Goal: Task Accomplishment & Management: Complete application form

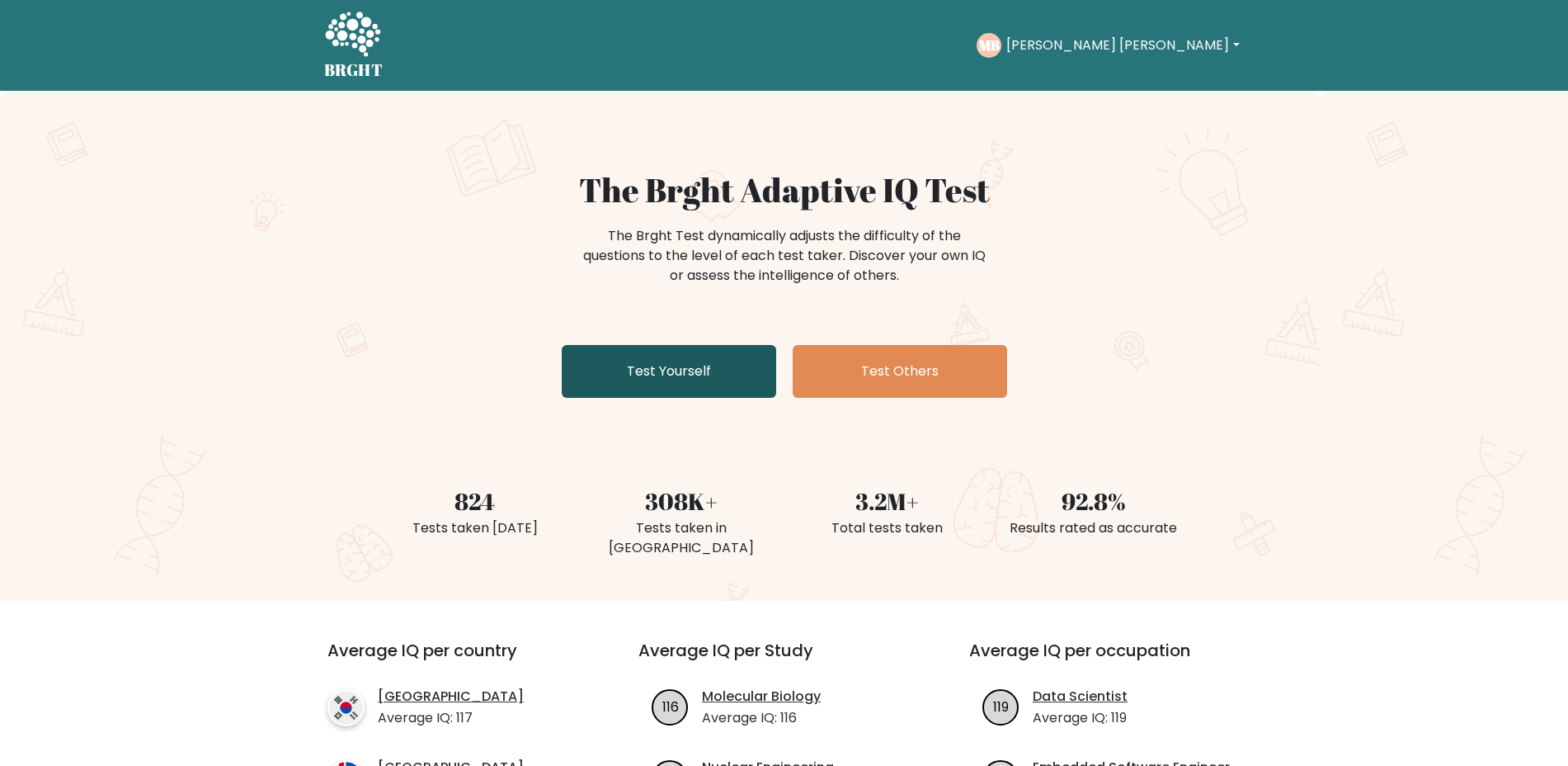
click at [657, 374] on link "Test Yourself" at bounding box center [668, 371] width 214 height 53
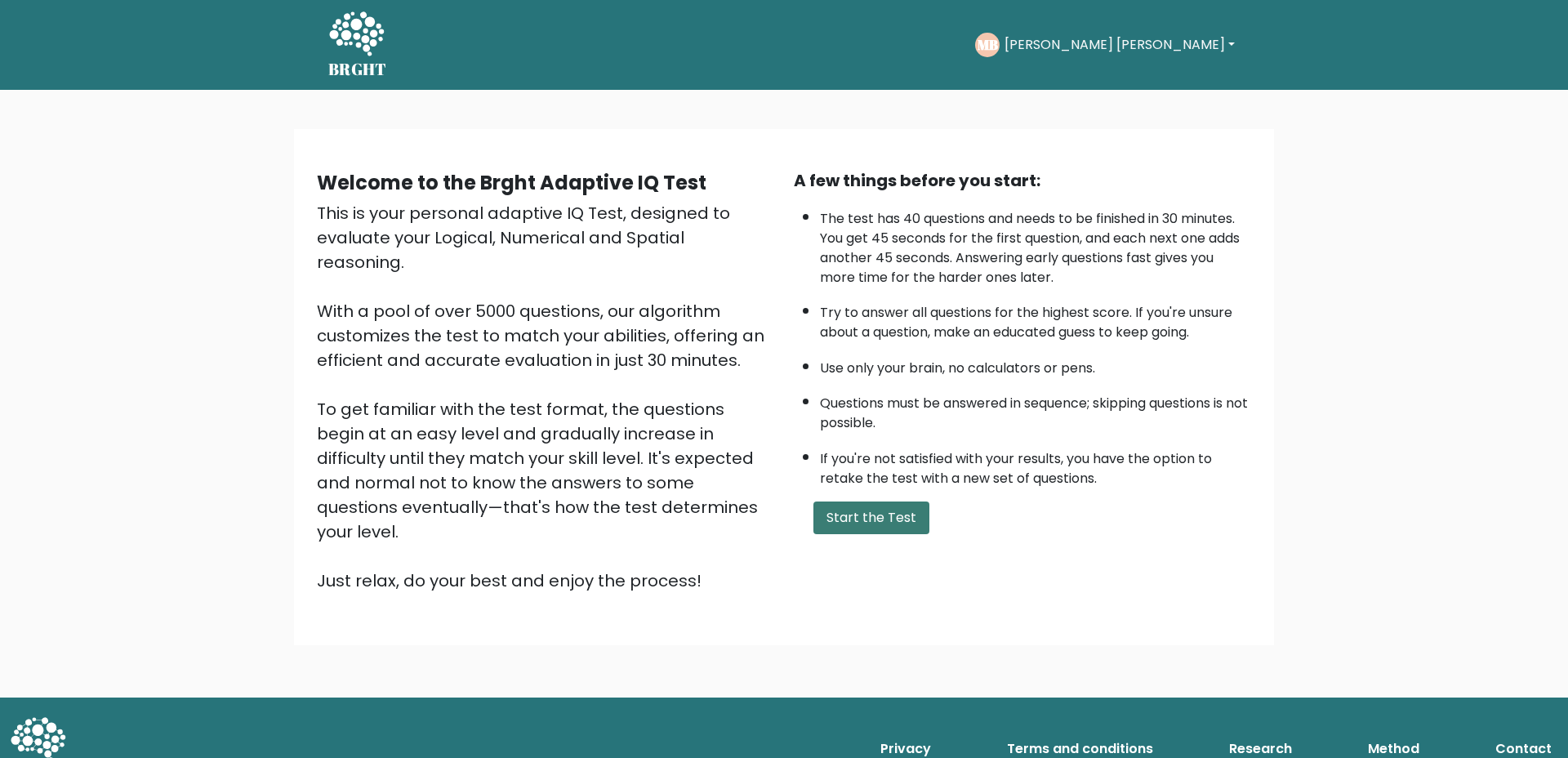
click at [885, 520] on button "Start the Test" at bounding box center [872, 517] width 116 height 33
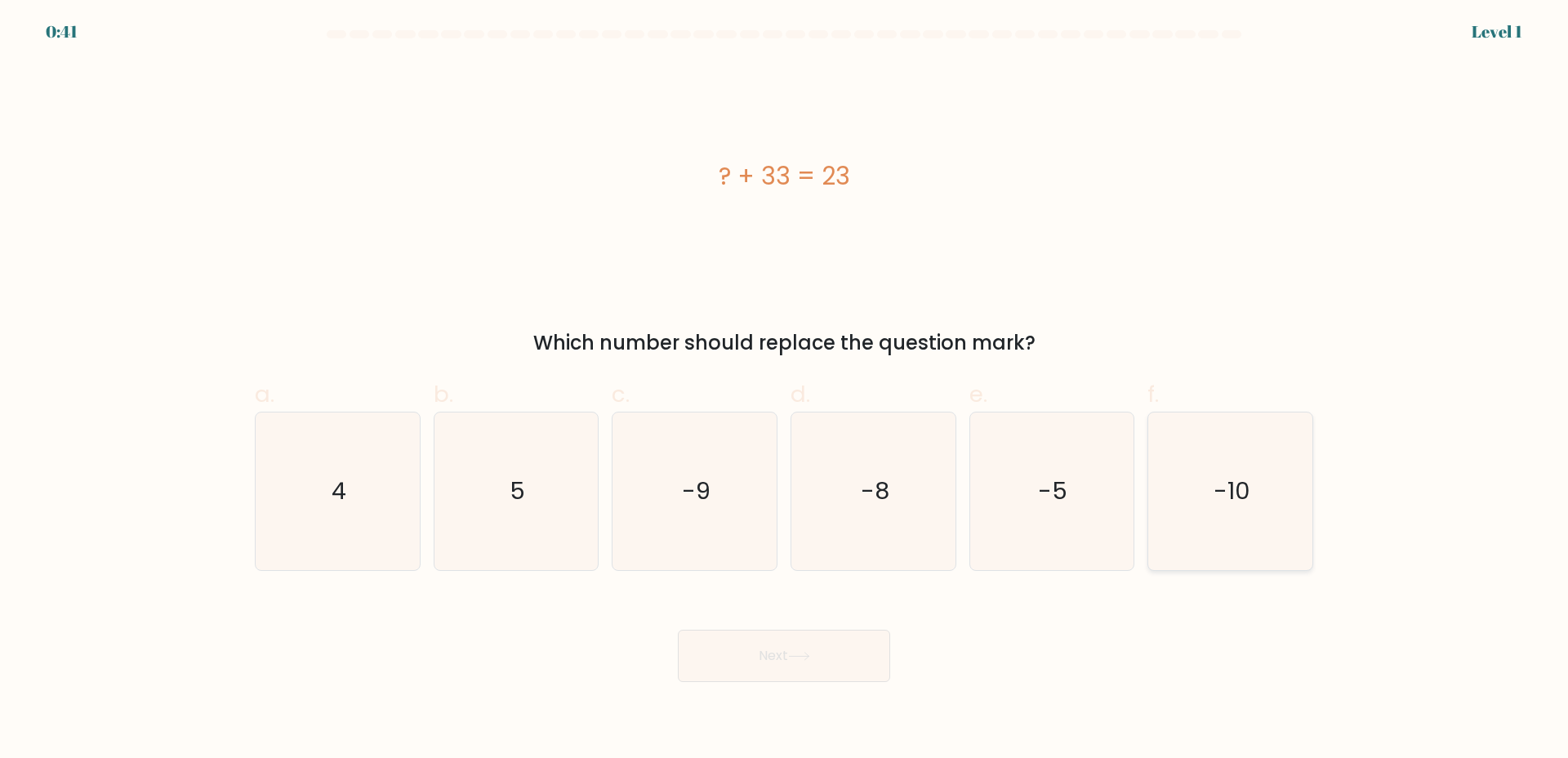
click at [1298, 505] on icon "-10" at bounding box center [1231, 491] width 158 height 158
click at [785, 389] on input "f. -10" at bounding box center [784, 383] width 1 height 11
radio input "true"
click at [1251, 530] on icon "-10" at bounding box center [1231, 491] width 156 height 156
click at [785, 389] on input "f. -10" at bounding box center [784, 383] width 1 height 11
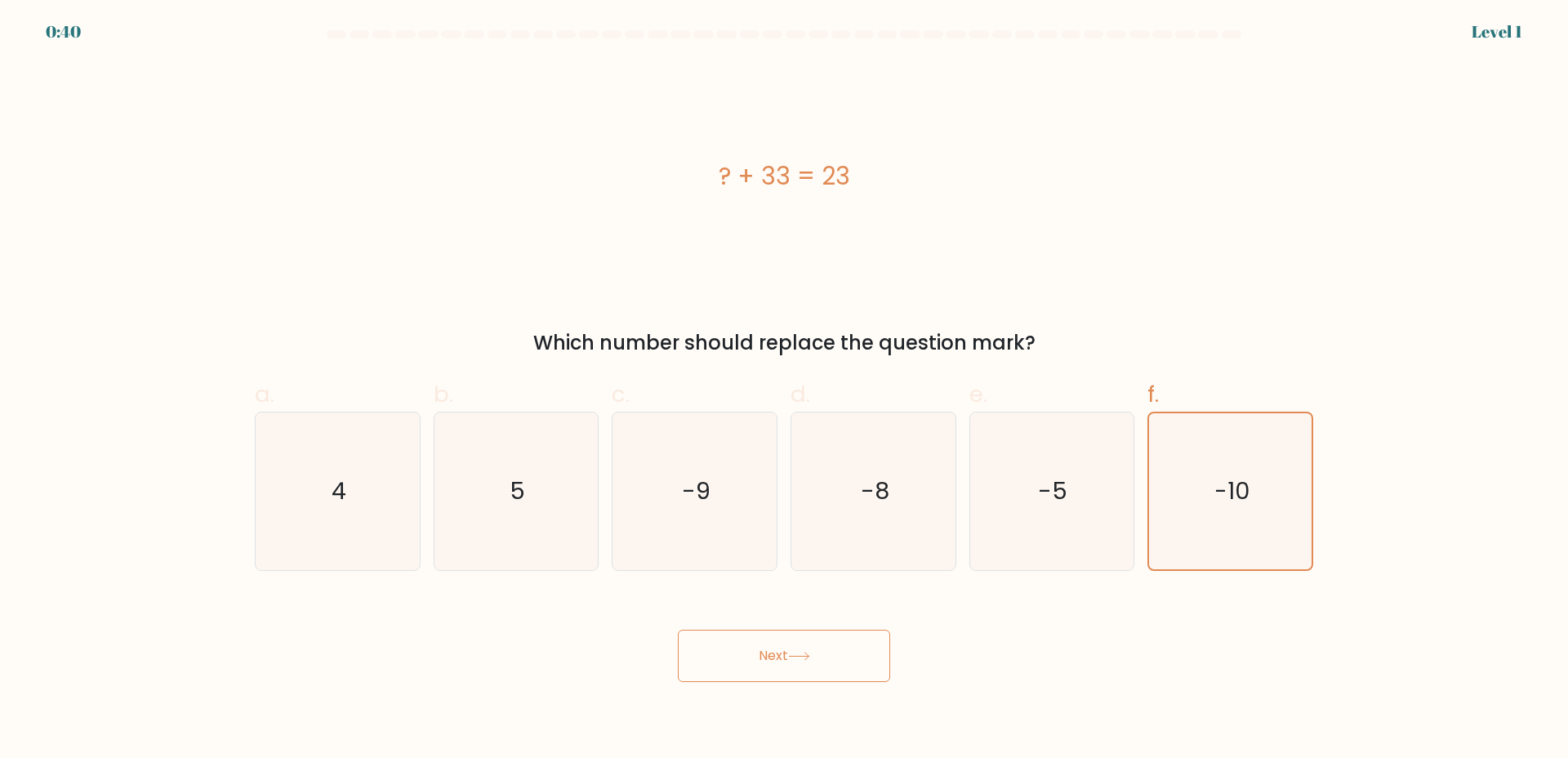
click at [828, 658] on button "Next" at bounding box center [783, 655] width 212 height 52
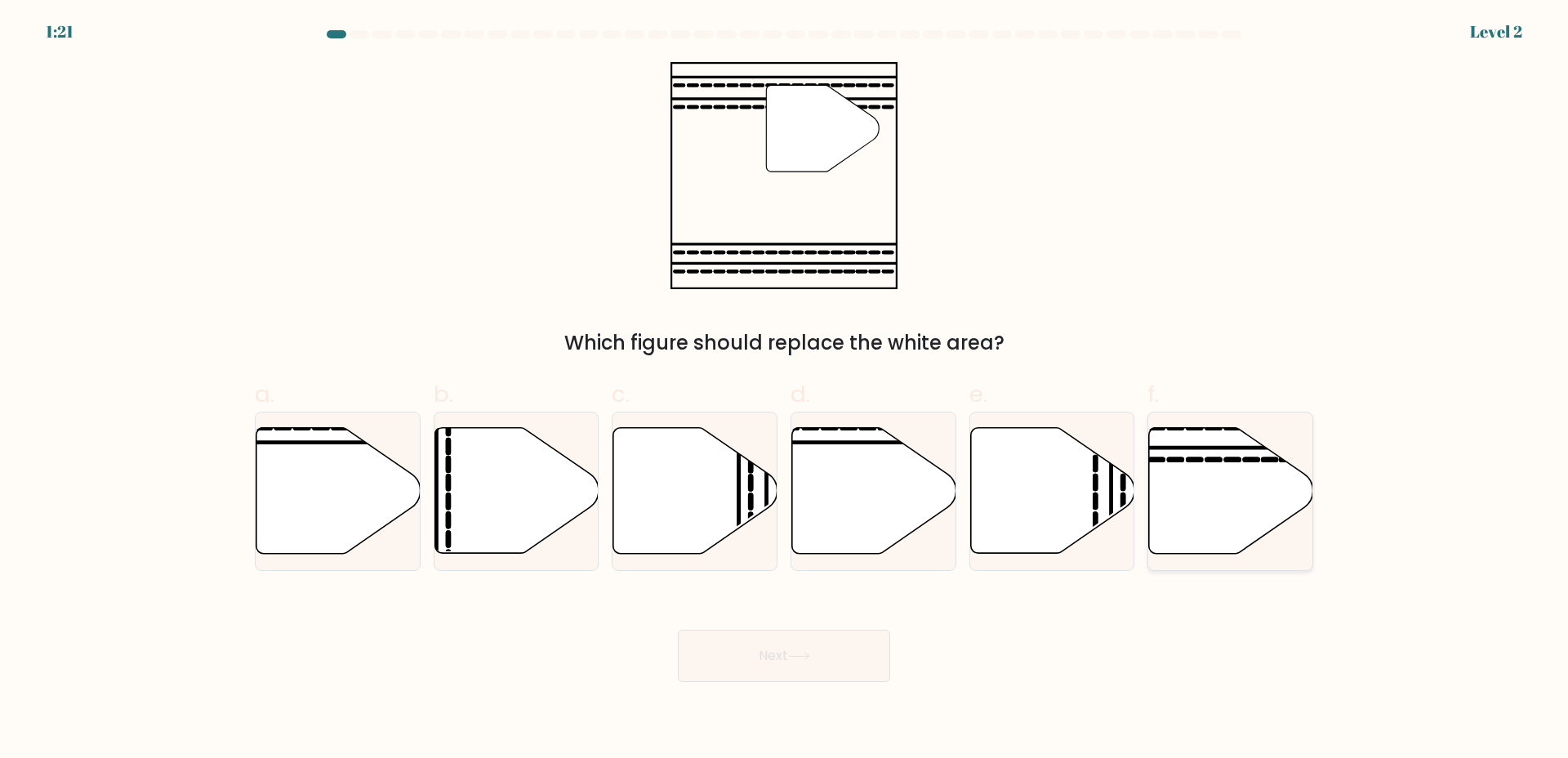
click at [1275, 492] on icon at bounding box center [1231, 491] width 164 height 126
click at [785, 389] on input "f." at bounding box center [784, 383] width 1 height 11
radio input "true"
click at [819, 641] on button "Next" at bounding box center [783, 655] width 212 height 52
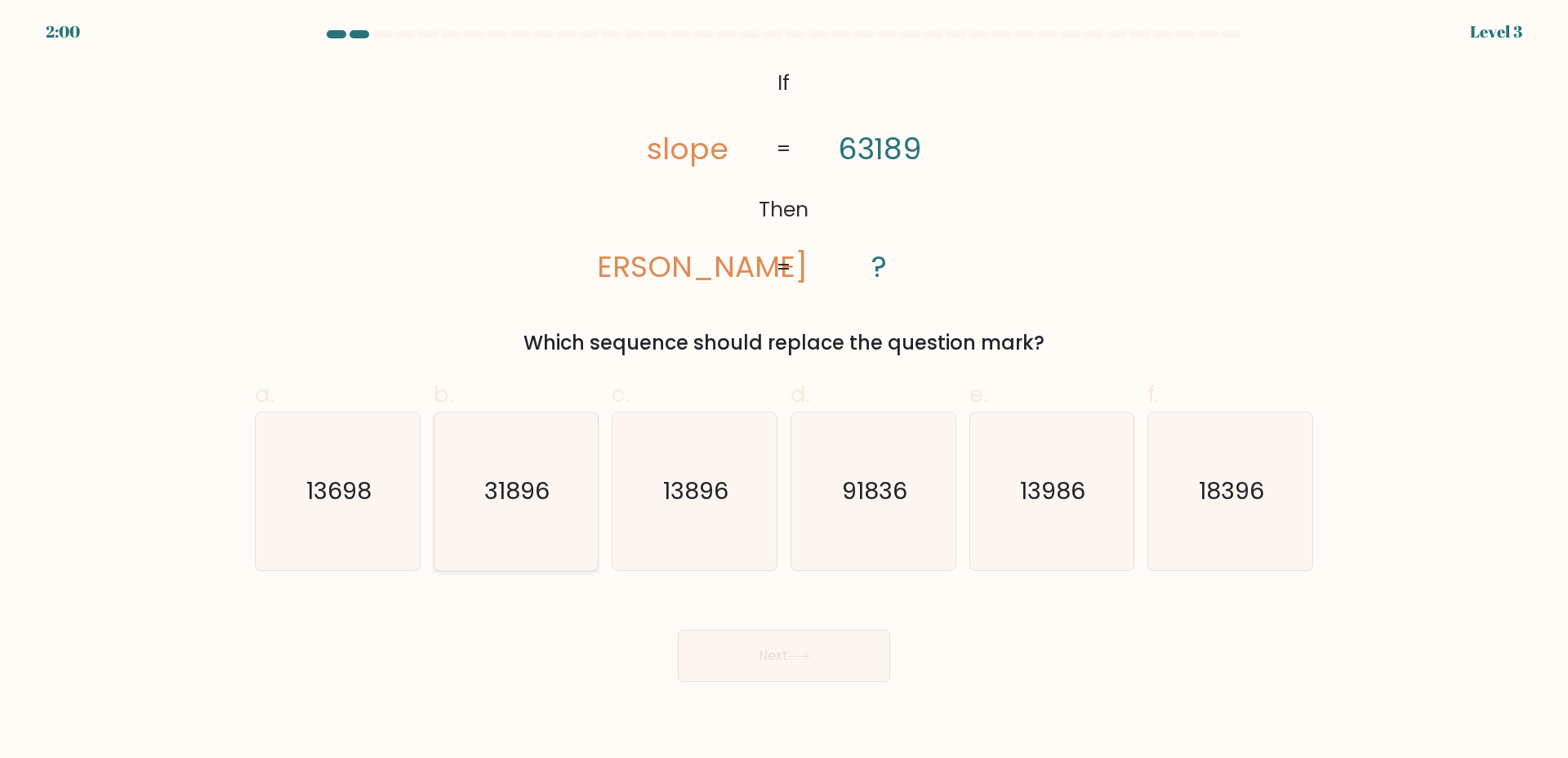
drag, startPoint x: 507, startPoint y: 510, endPoint x: 857, endPoint y: 595, distance: 360.2
click at [515, 510] on icon "31896" at bounding box center [516, 491] width 158 height 158
click at [735, 642] on button "Next" at bounding box center [783, 655] width 212 height 52
drag, startPoint x: 519, startPoint y: 493, endPoint x: 760, endPoint y: 644, distance: 284.4
click at [519, 492] on text "31896" at bounding box center [518, 490] width 65 height 33
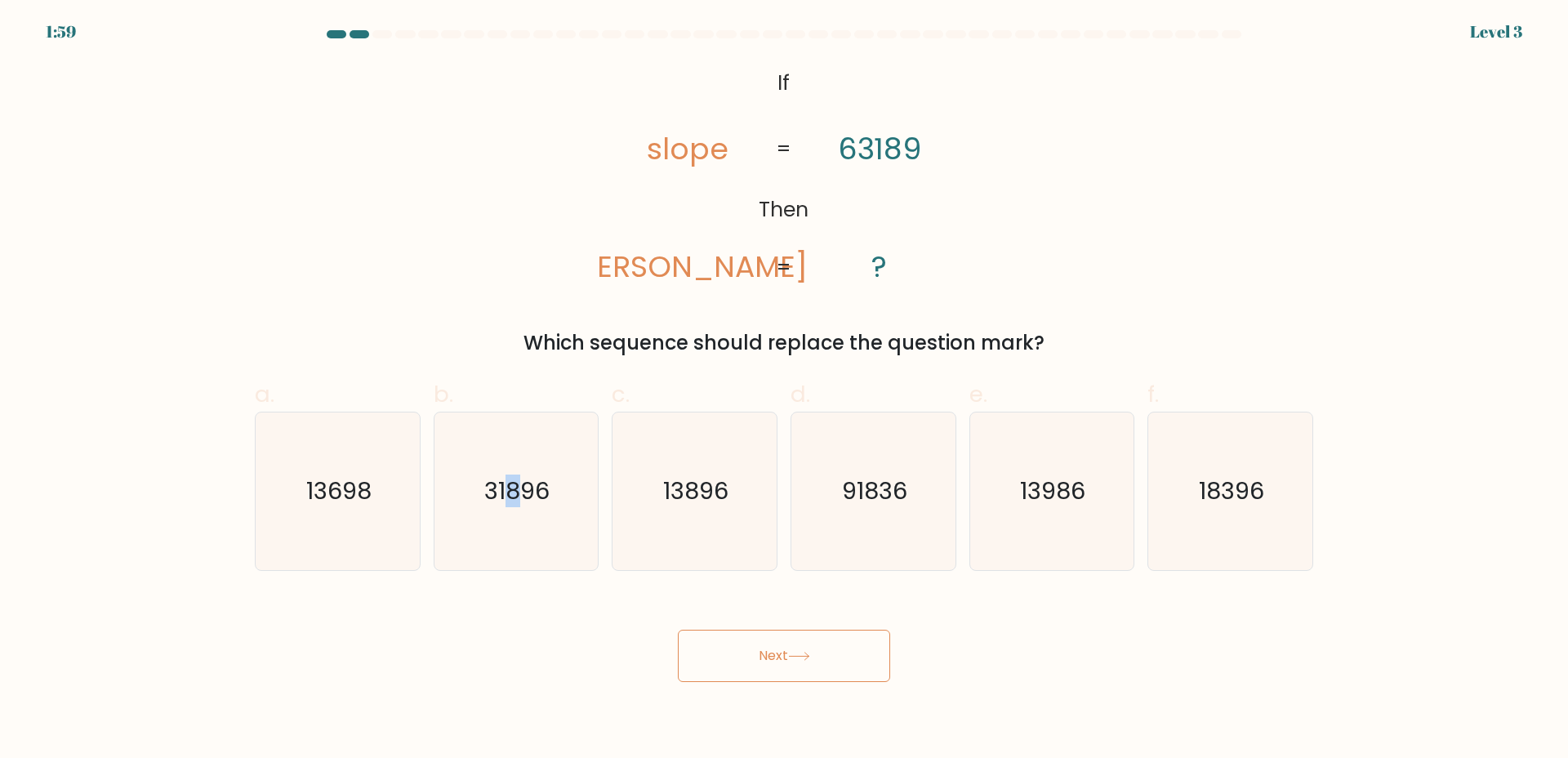
click at [784, 389] on input "b. 31896" at bounding box center [784, 383] width 1 height 11
radio input "true"
click at [763, 645] on button "Next" at bounding box center [783, 655] width 212 height 52
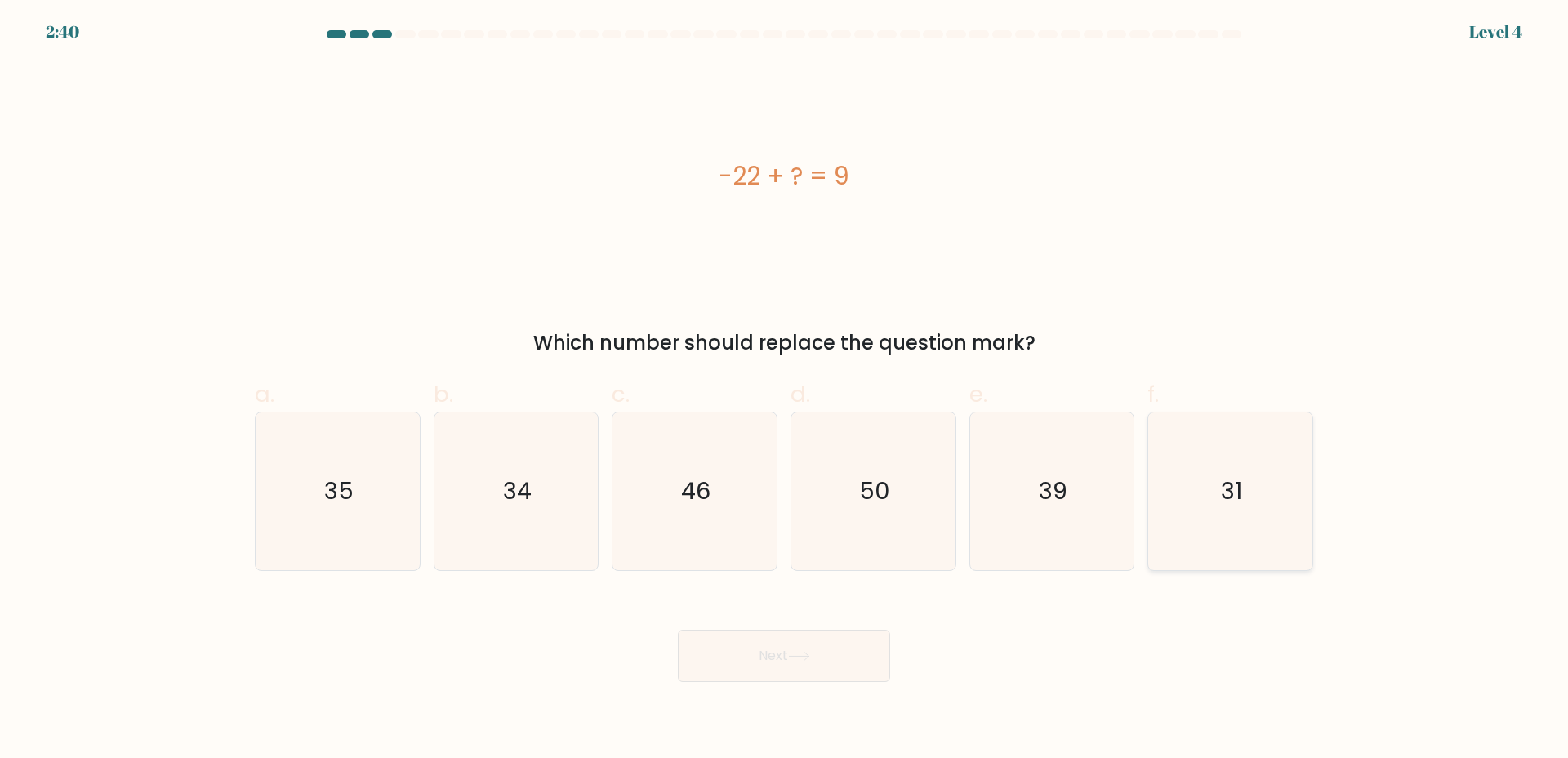
click at [1305, 487] on icon "31" at bounding box center [1231, 491] width 158 height 158
click at [785, 389] on input "f. 31" at bounding box center [784, 383] width 1 height 11
radio input "true"
click at [808, 654] on icon at bounding box center [799, 655] width 22 height 9
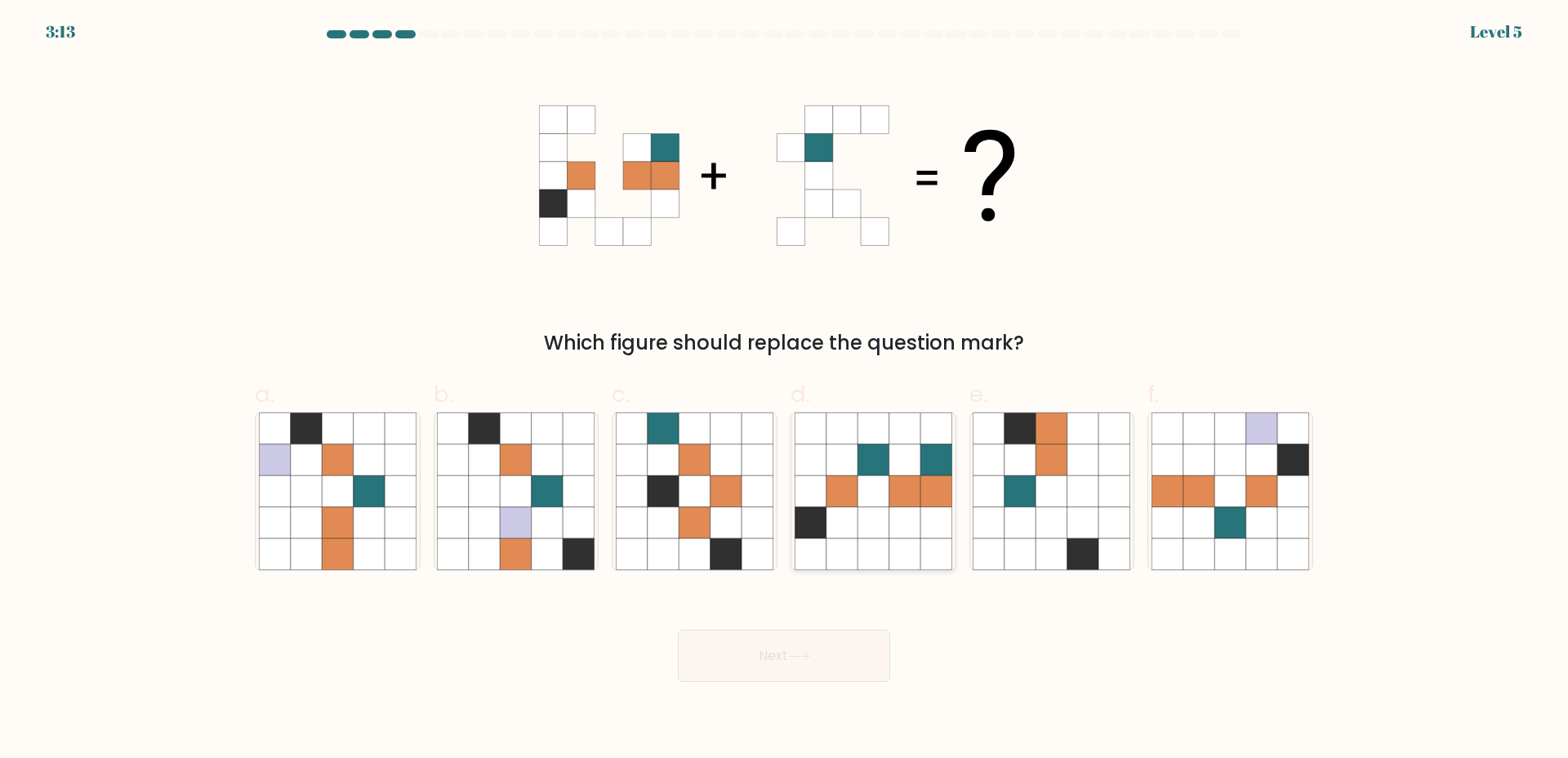
click at [888, 488] on icon at bounding box center [873, 490] width 31 height 31
click at [785, 389] on input "d." at bounding box center [784, 383] width 1 height 11
radio input "true"
click at [790, 663] on button "Next" at bounding box center [783, 655] width 212 height 52
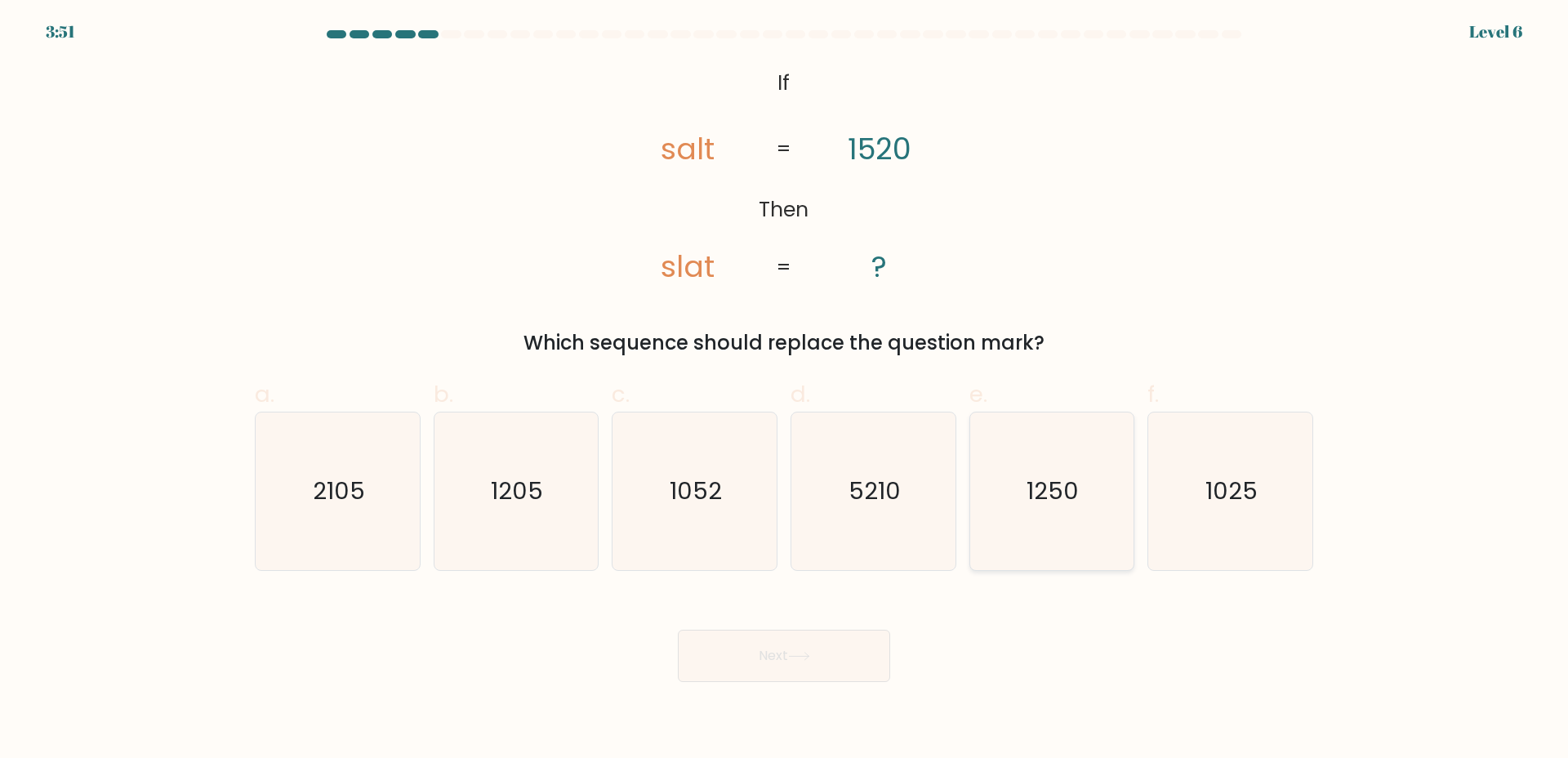
click at [1026, 530] on icon "1250" at bounding box center [1051, 491] width 158 height 158
click at [785, 389] on input "e. 1250" at bounding box center [784, 383] width 1 height 11
radio input "true"
click at [675, 698] on body "3:51 Level 6 If" at bounding box center [784, 379] width 1568 height 758
click at [833, 664] on button "Next" at bounding box center [783, 655] width 212 height 52
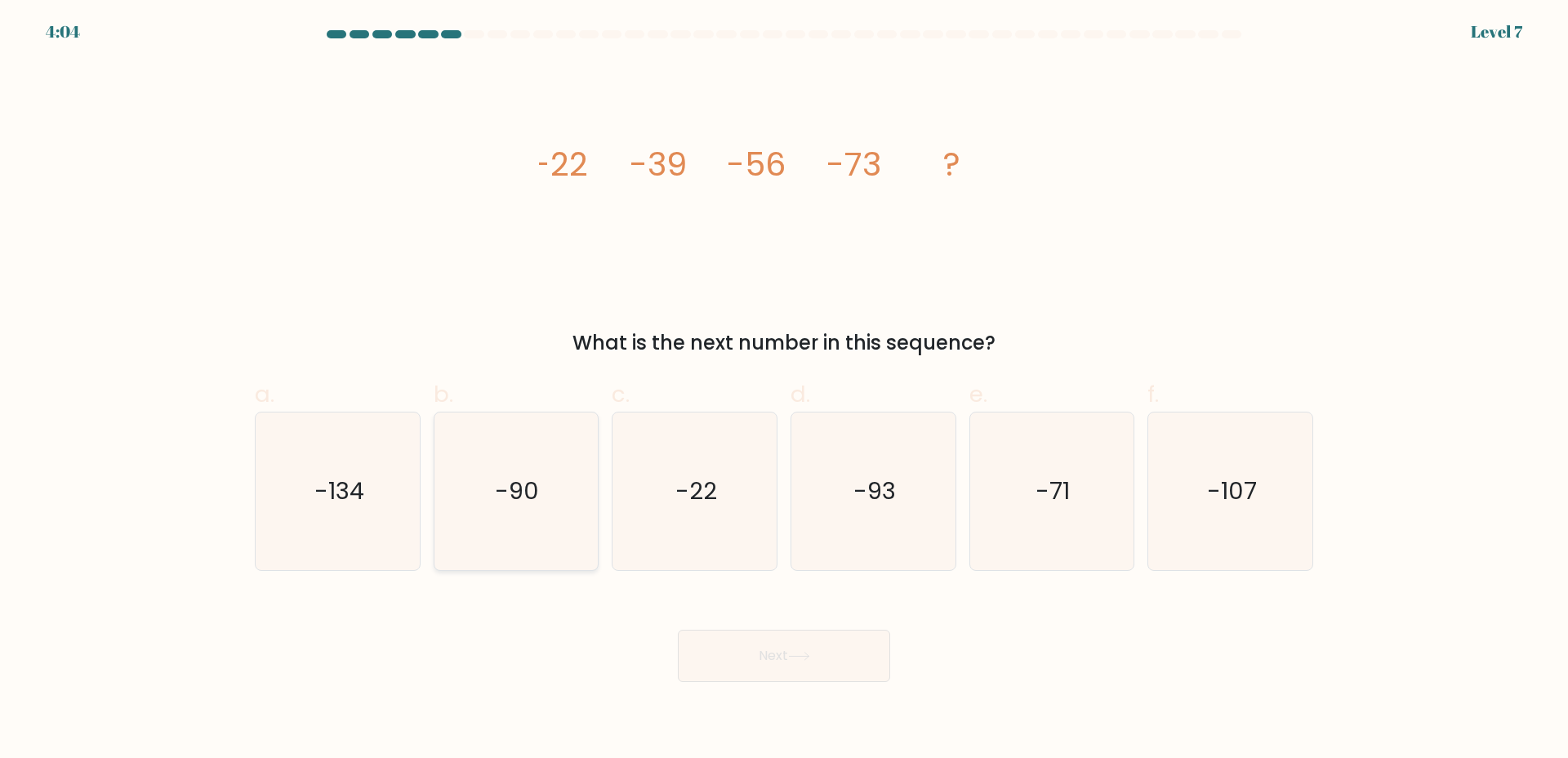
drag, startPoint x: 585, startPoint y: 517, endPoint x: 558, endPoint y: 523, distance: 27.7
click at [581, 517] on icon "-90" at bounding box center [516, 491] width 158 height 158
click at [784, 389] on input "b. -90" at bounding box center [784, 383] width 1 height 11
radio input "true"
click at [820, 669] on button "Next" at bounding box center [783, 655] width 212 height 52
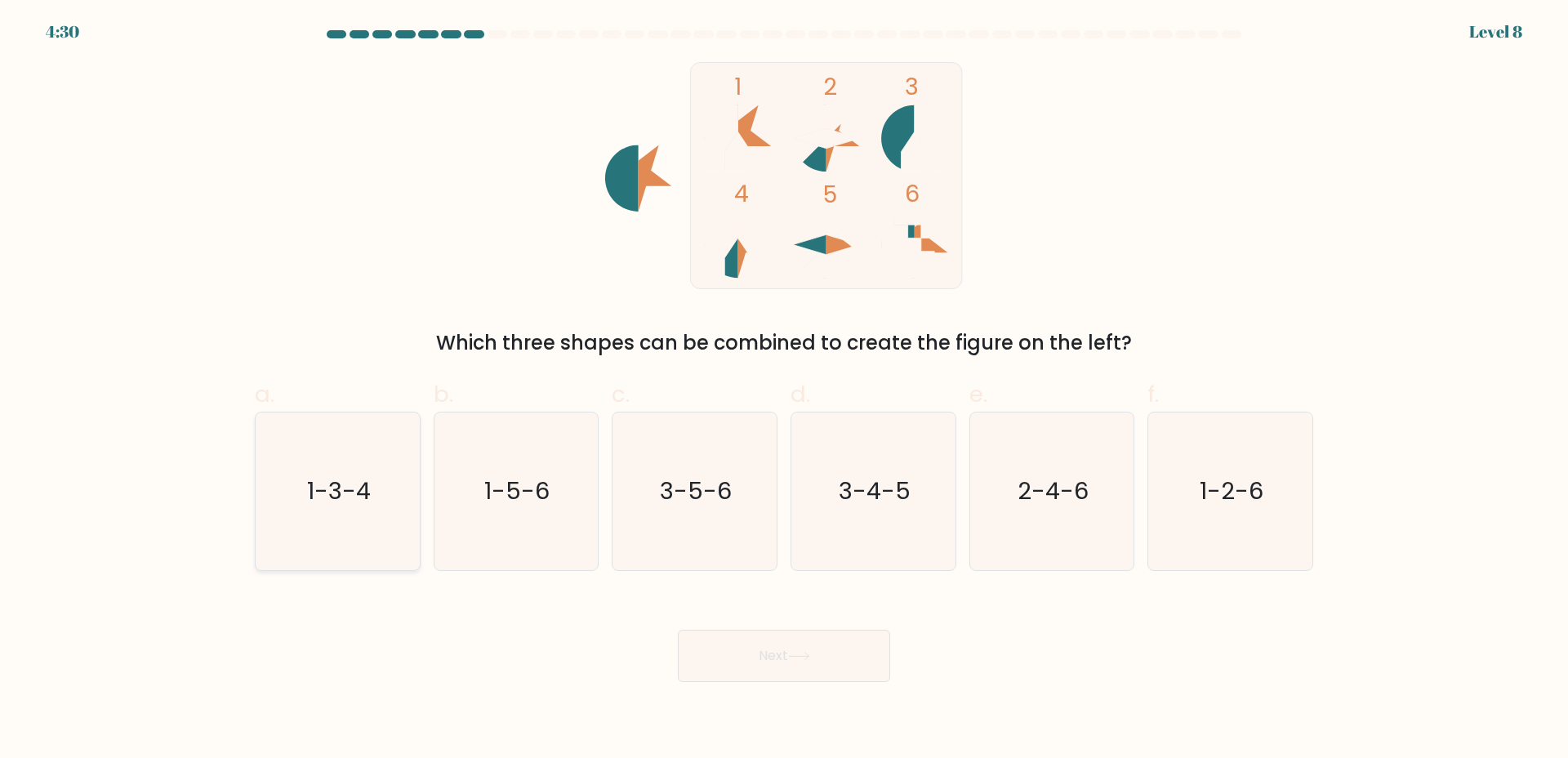
click at [396, 484] on icon "1-3-4" at bounding box center [338, 491] width 158 height 158
click at [784, 389] on input "a. 1-3-4" at bounding box center [784, 383] width 1 height 11
radio input "true"
click at [790, 673] on button "Next" at bounding box center [783, 655] width 212 height 52
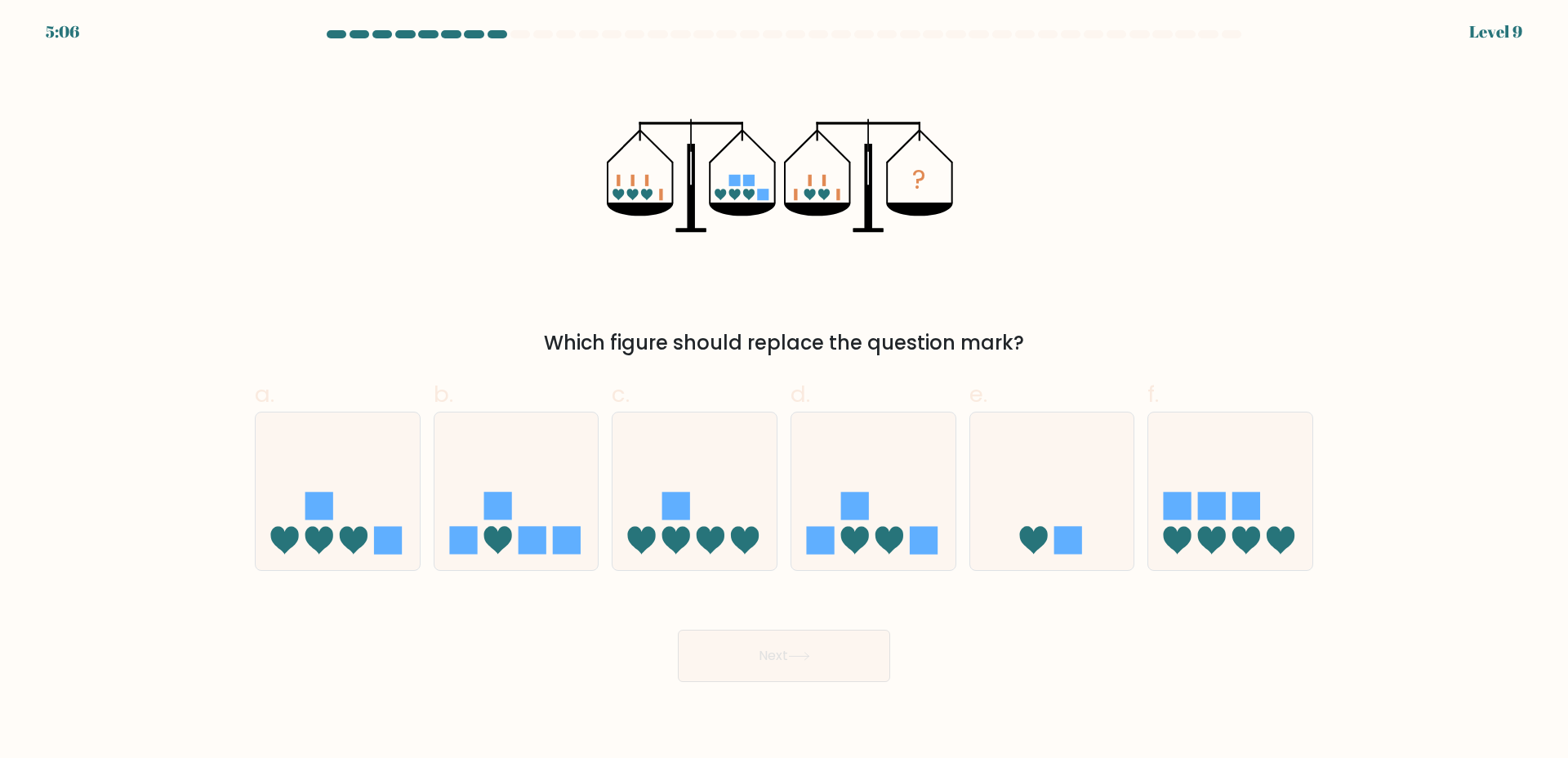
drag, startPoint x: 845, startPoint y: 506, endPoint x: 811, endPoint y: 630, distance: 128.6
click at [844, 508] on rect at bounding box center [855, 506] width 28 height 28
click at [785, 389] on input "d." at bounding box center [784, 383] width 1 height 11
radio input "true"
click at [807, 639] on button "Next" at bounding box center [783, 655] width 212 height 52
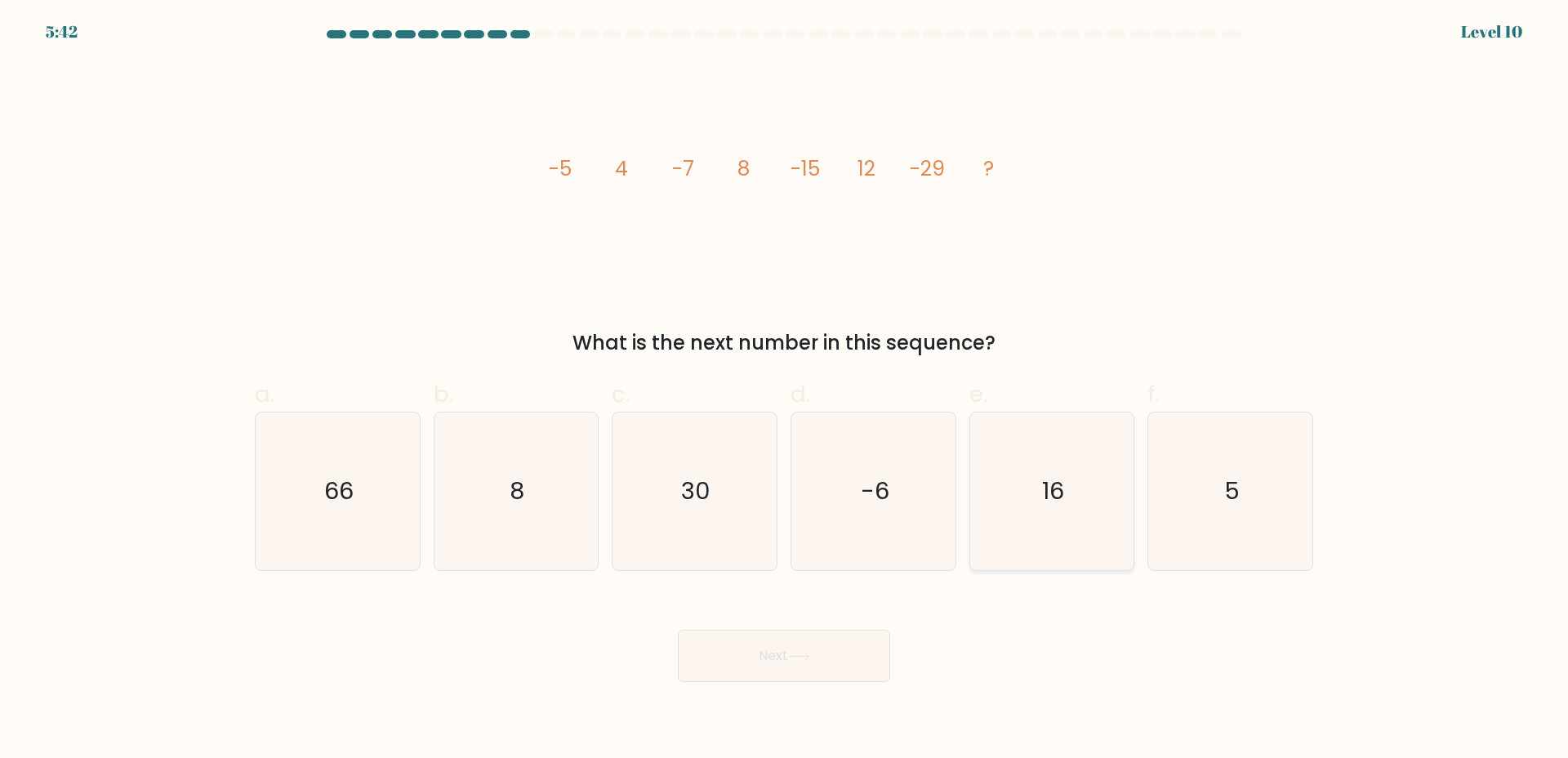
click at [1058, 502] on text "16" at bounding box center [1053, 490] width 22 height 33
click at [785, 389] on input "e. 16" at bounding box center [784, 383] width 1 height 11
radio input "true"
click at [791, 649] on button "Next" at bounding box center [783, 655] width 212 height 52
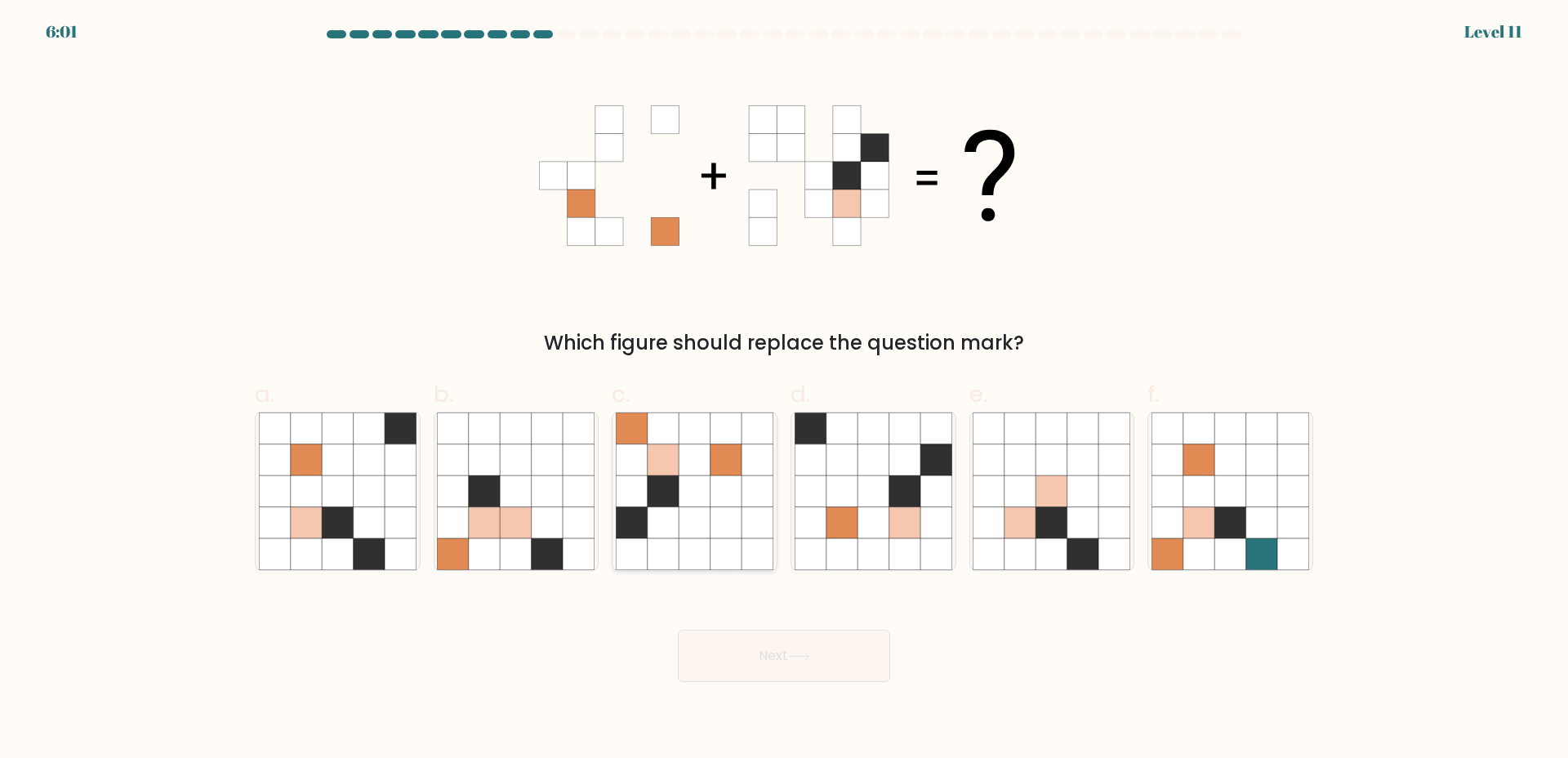
click at [723, 505] on icon at bounding box center [726, 490] width 31 height 31
click at [784, 389] on input "c." at bounding box center [784, 383] width 1 height 11
radio input "true"
click at [815, 662] on button "Next" at bounding box center [783, 655] width 212 height 52
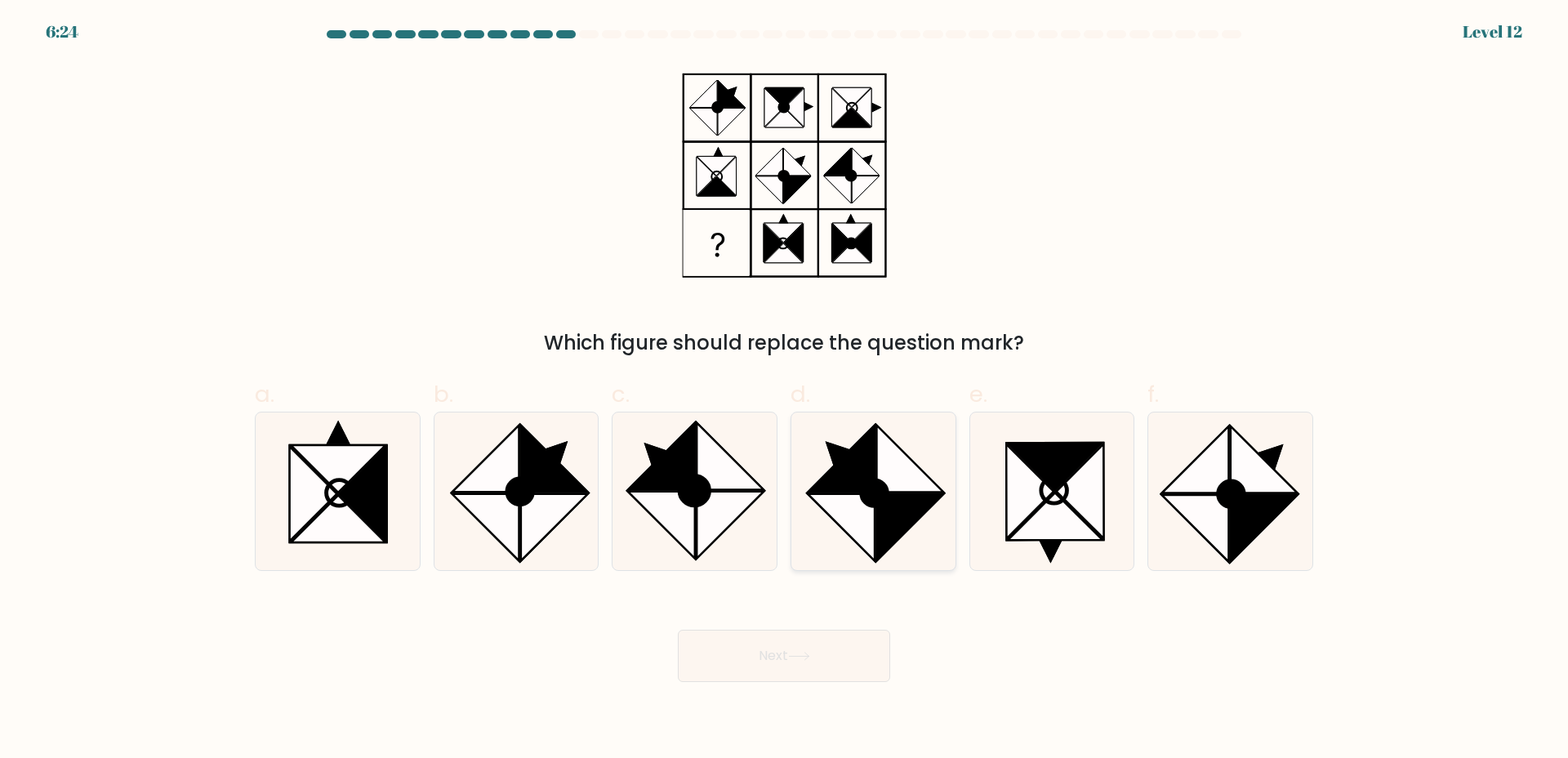
click at [844, 474] on icon at bounding box center [841, 458] width 67 height 67
click at [785, 389] on input "d." at bounding box center [784, 383] width 1 height 11
radio input "true"
click at [798, 657] on icon at bounding box center [799, 655] width 22 height 9
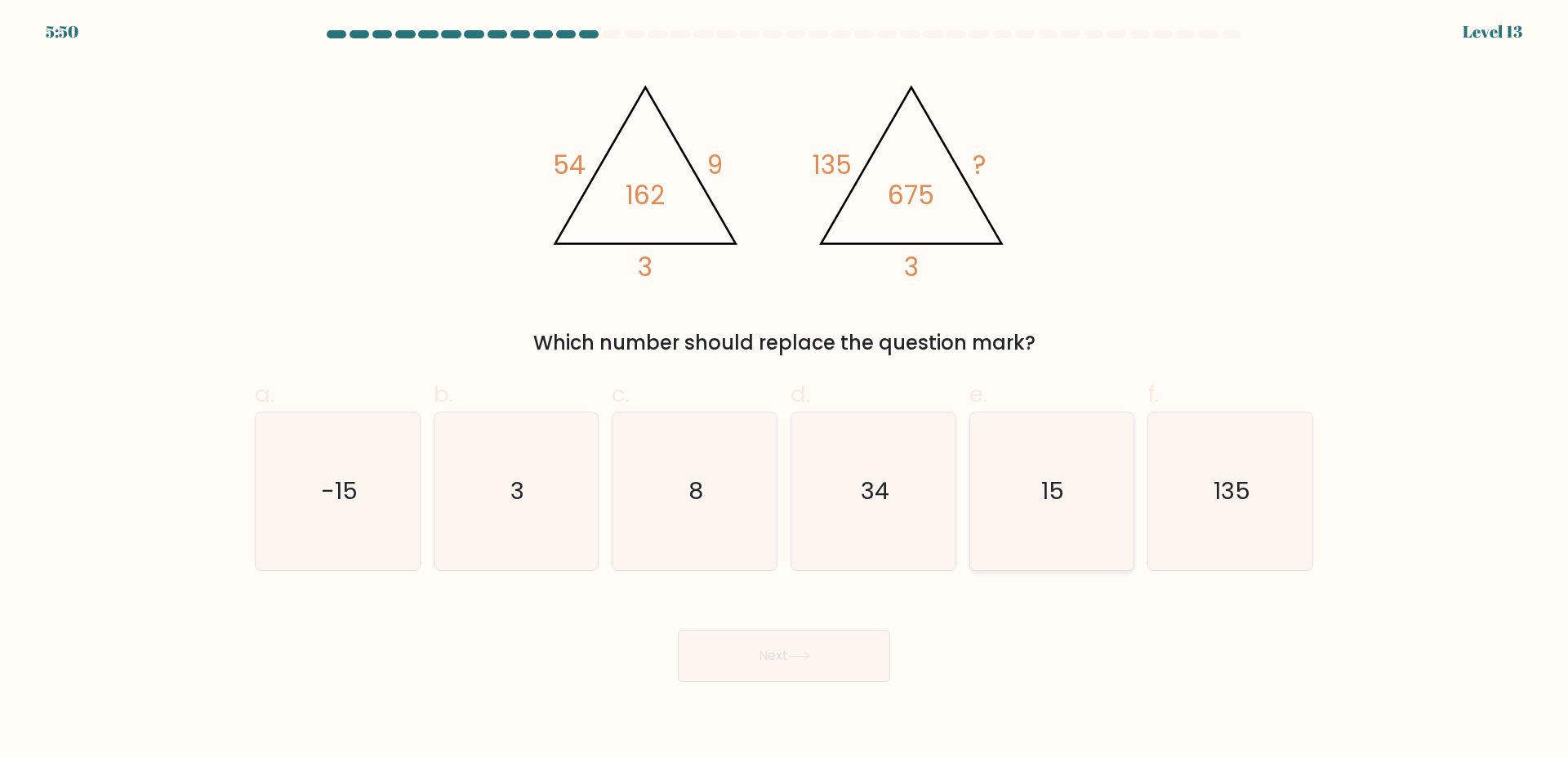
click at [1006, 456] on icon "15" at bounding box center [1051, 491] width 158 height 158
click at [785, 389] on input "e. 15" at bounding box center [784, 383] width 1 height 11
radio input "true"
click at [828, 646] on button "Next" at bounding box center [783, 655] width 212 height 52
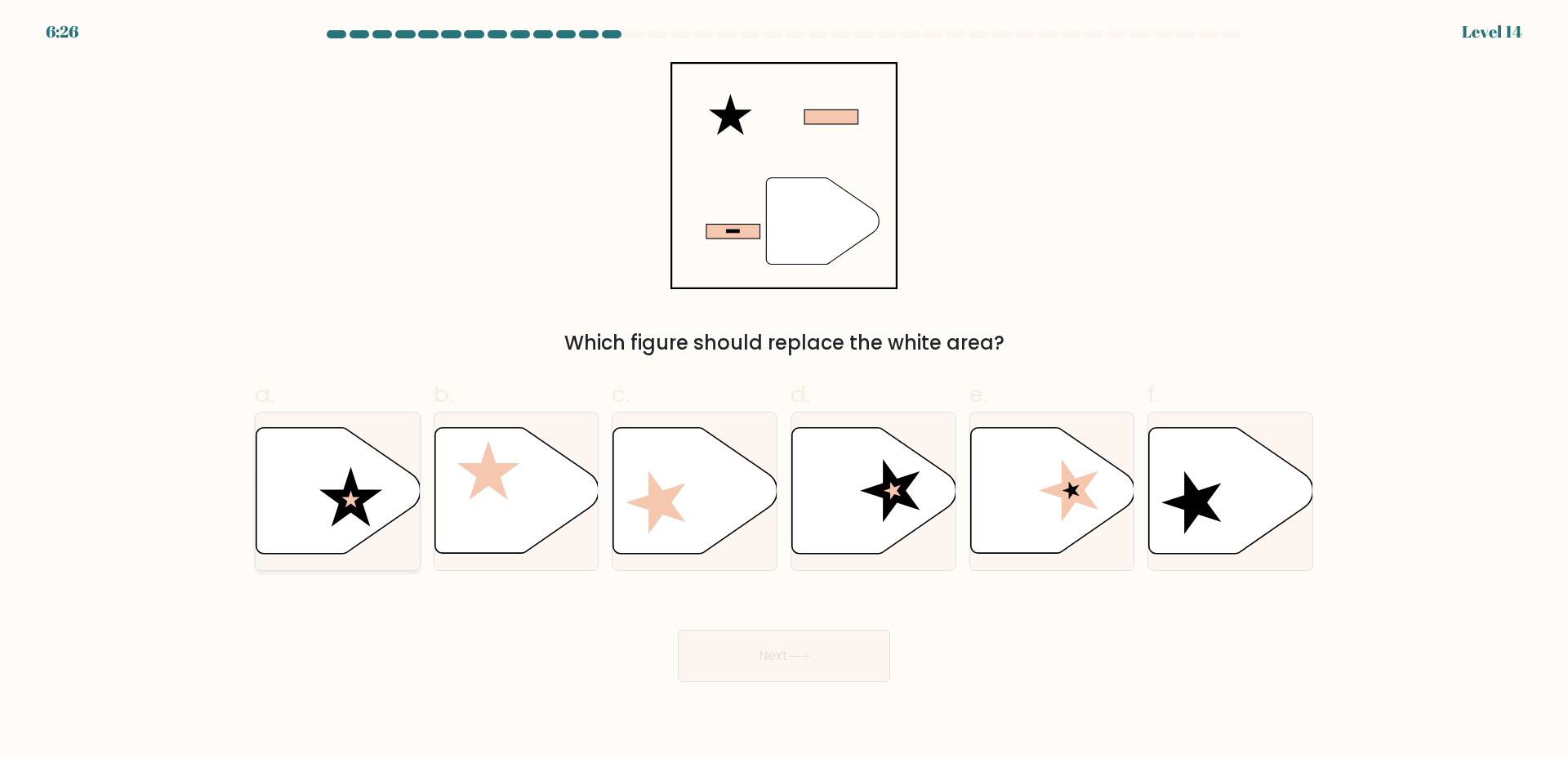
click at [388, 469] on icon at bounding box center [338, 491] width 164 height 126
click at [784, 389] on input "a." at bounding box center [784, 383] width 1 height 11
radio input "true"
click at [774, 639] on button "Next" at bounding box center [783, 655] width 212 height 52
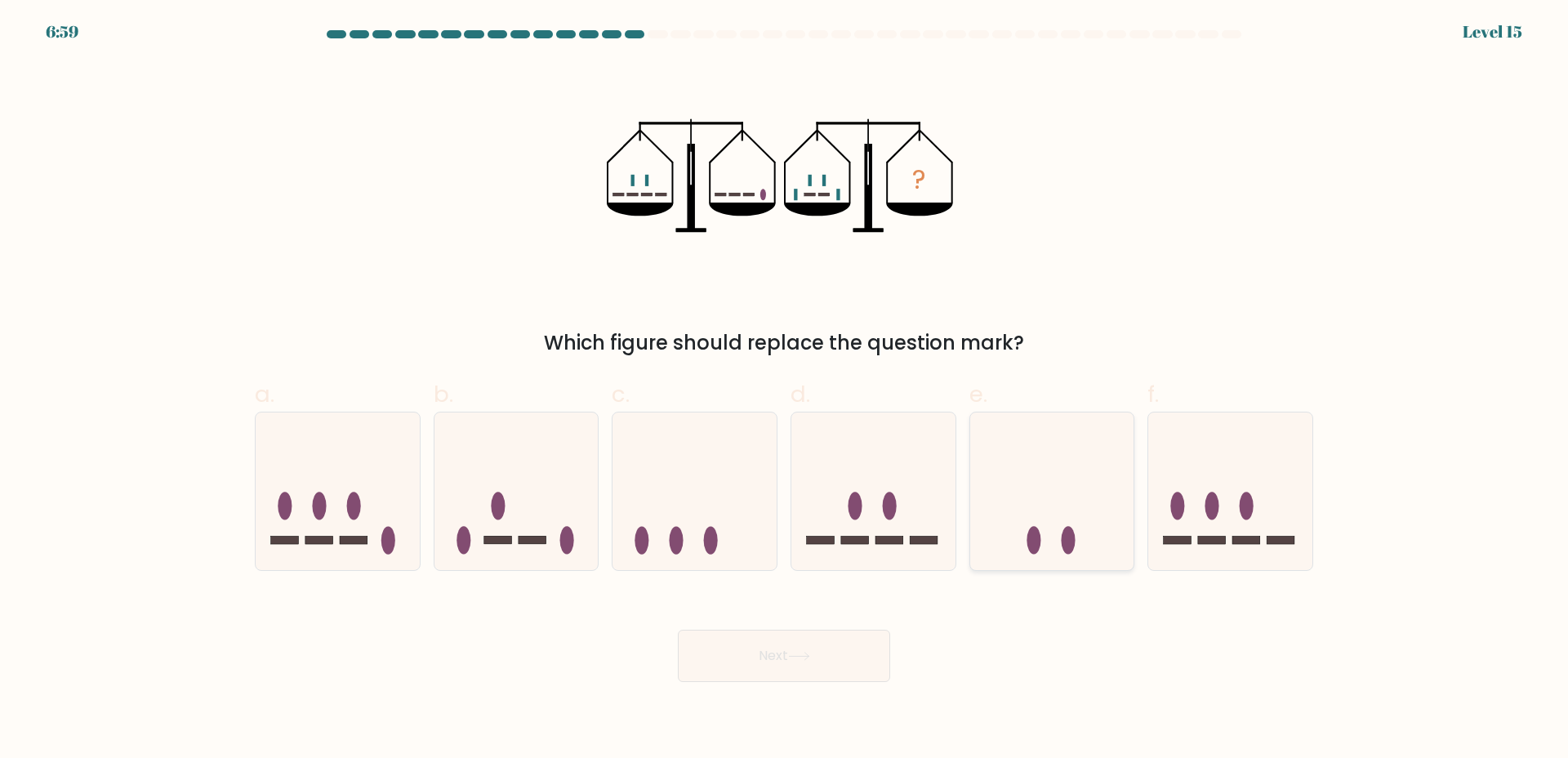
drag, startPoint x: 992, startPoint y: 449, endPoint x: 991, endPoint y: 534, distance: 85.0
click at [994, 453] on icon at bounding box center [1052, 490] width 164 height 135
click at [785, 389] on input "e." at bounding box center [784, 383] width 1 height 11
radio input "true"
click at [811, 644] on button "Next" at bounding box center [783, 655] width 212 height 52
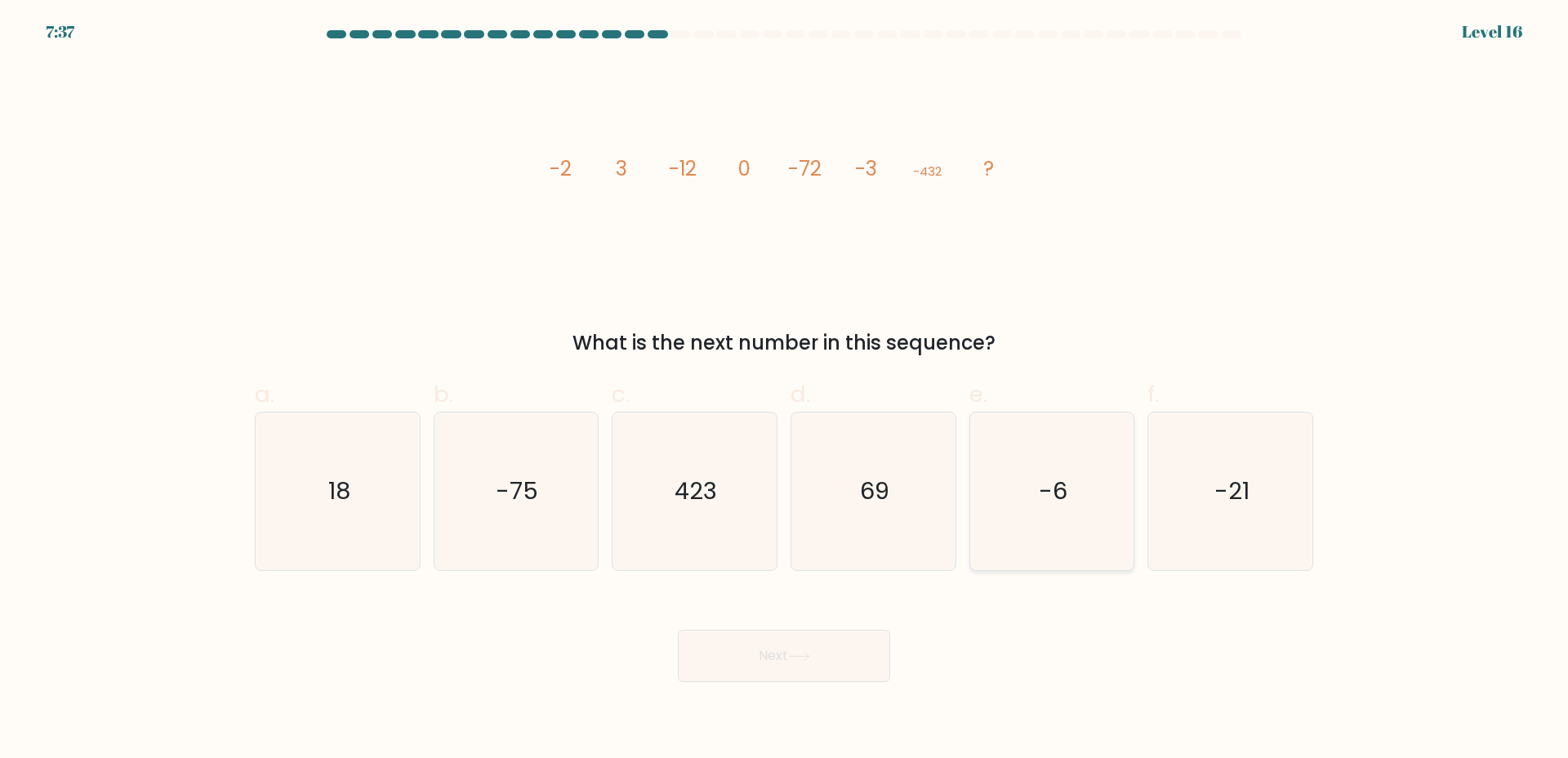
click at [1048, 469] on icon "-6" at bounding box center [1051, 491] width 158 height 158
click at [785, 389] on input "e. -6" at bounding box center [784, 383] width 1 height 11
radio input "true"
click at [829, 642] on button "Next" at bounding box center [783, 655] width 212 height 52
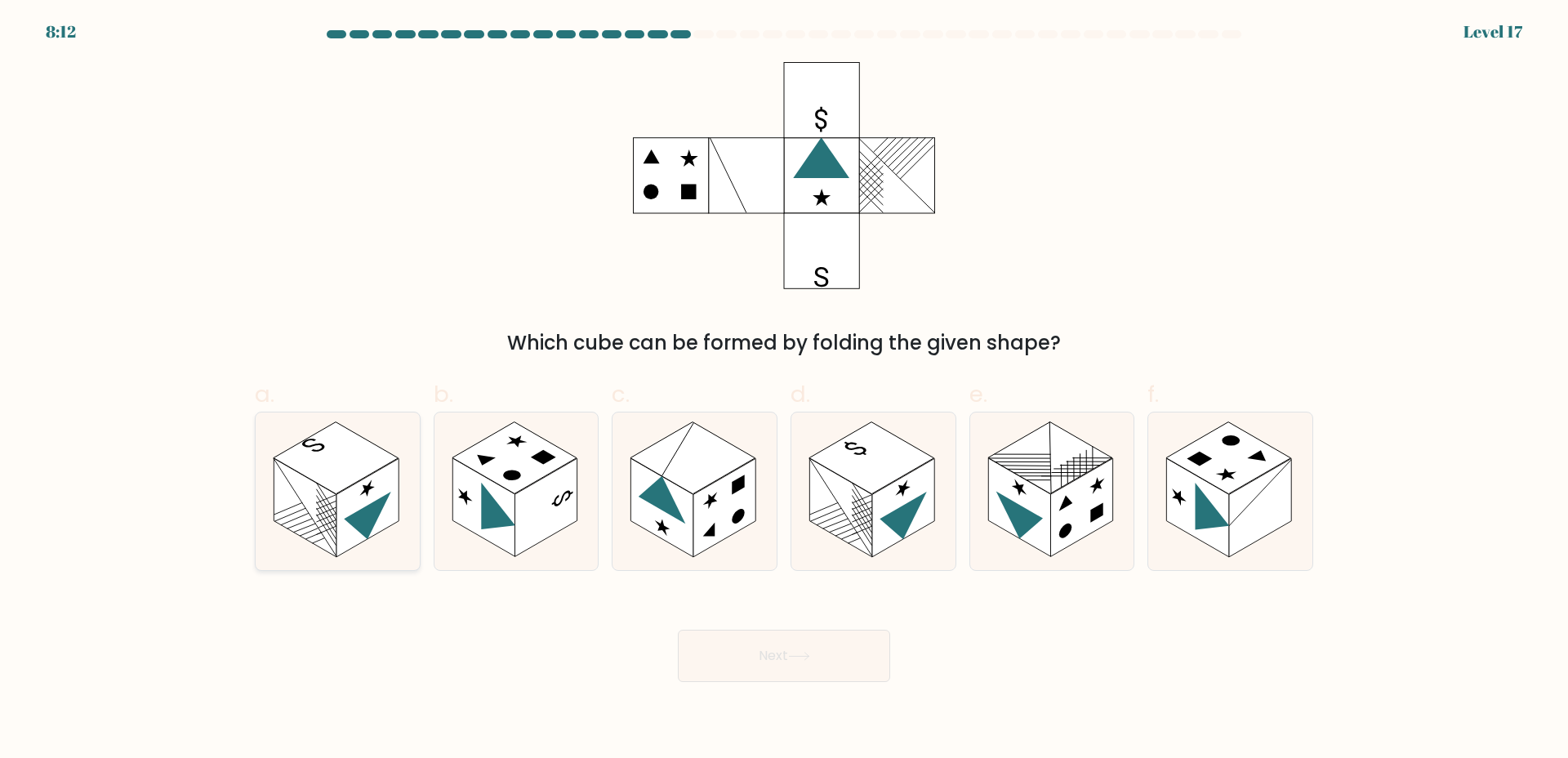
click at [325, 531] on rect at bounding box center [304, 508] width 62 height 99
click at [784, 389] on input "a." at bounding box center [784, 383] width 1 height 11
radio input "true"
click at [779, 649] on button "Next" at bounding box center [783, 655] width 212 height 52
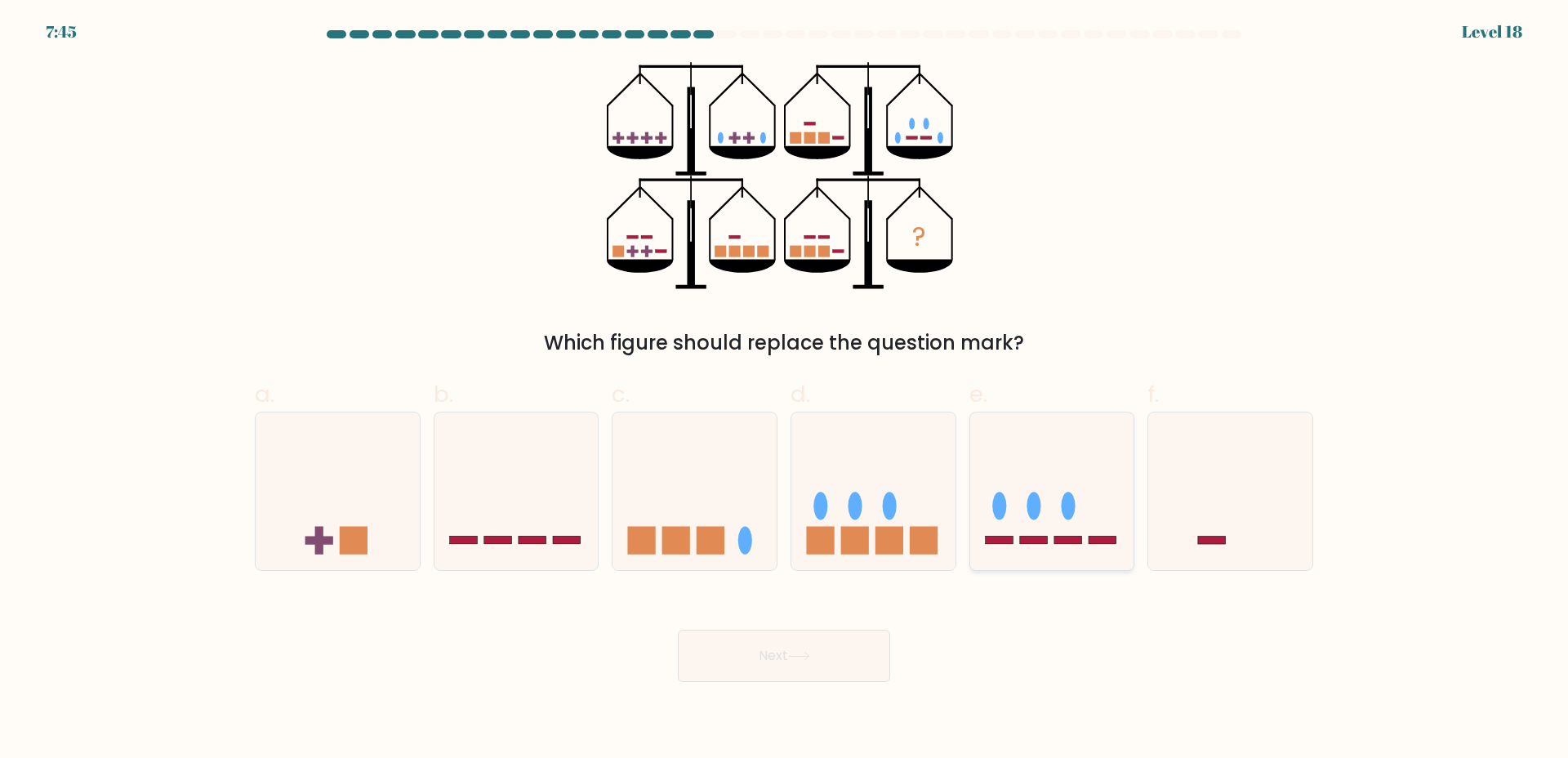
click at [1079, 498] on icon at bounding box center [1052, 490] width 164 height 135
click at [785, 389] on input "e." at bounding box center [784, 383] width 1 height 11
radio input "true"
click at [848, 673] on button "Next" at bounding box center [783, 655] width 212 height 52
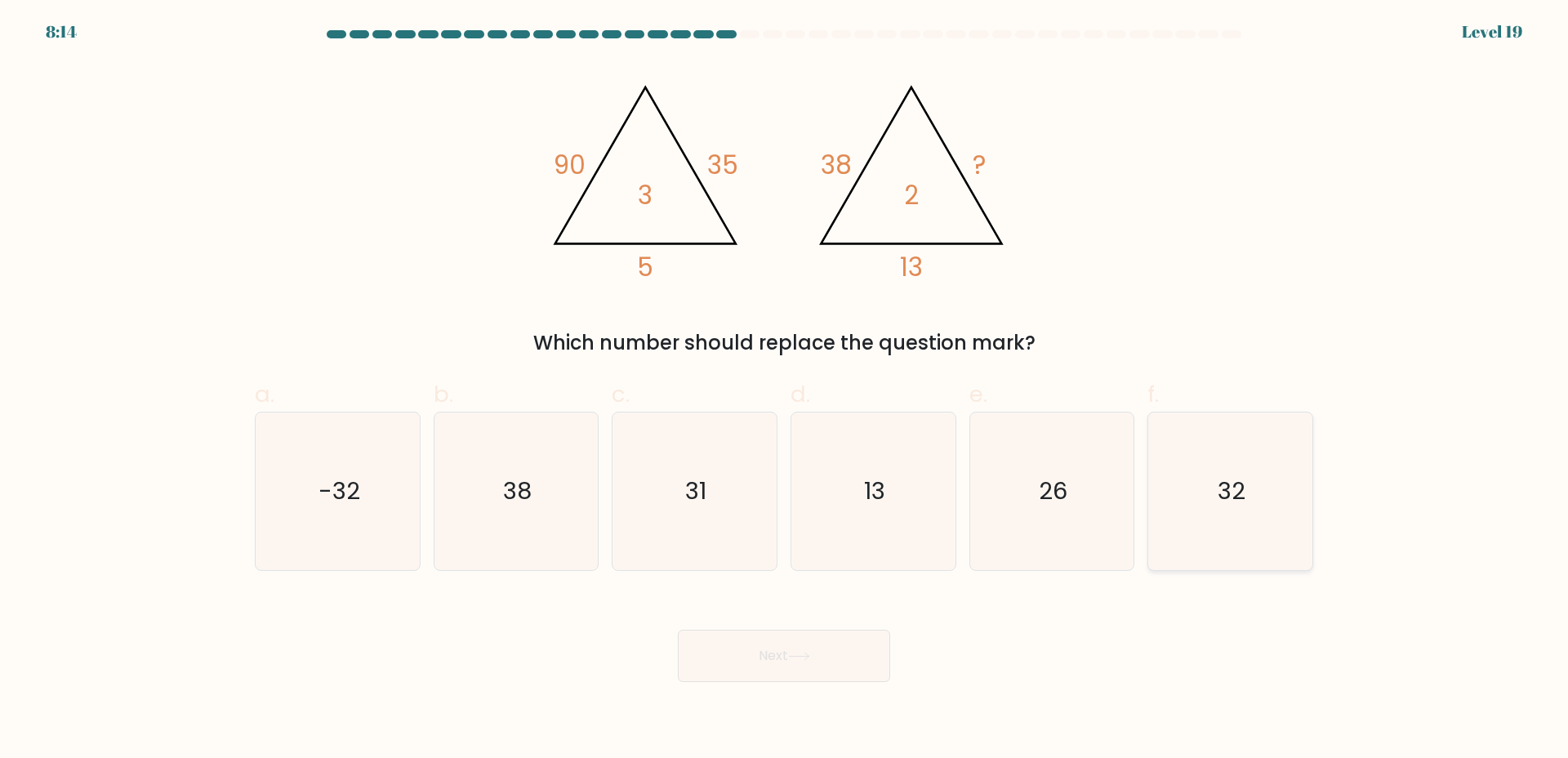
click at [1232, 487] on text "32" at bounding box center [1233, 490] width 28 height 33
click at [785, 389] on input "f. 32" at bounding box center [784, 383] width 1 height 11
radio input "true"
click at [860, 654] on button "Next" at bounding box center [783, 655] width 212 height 52
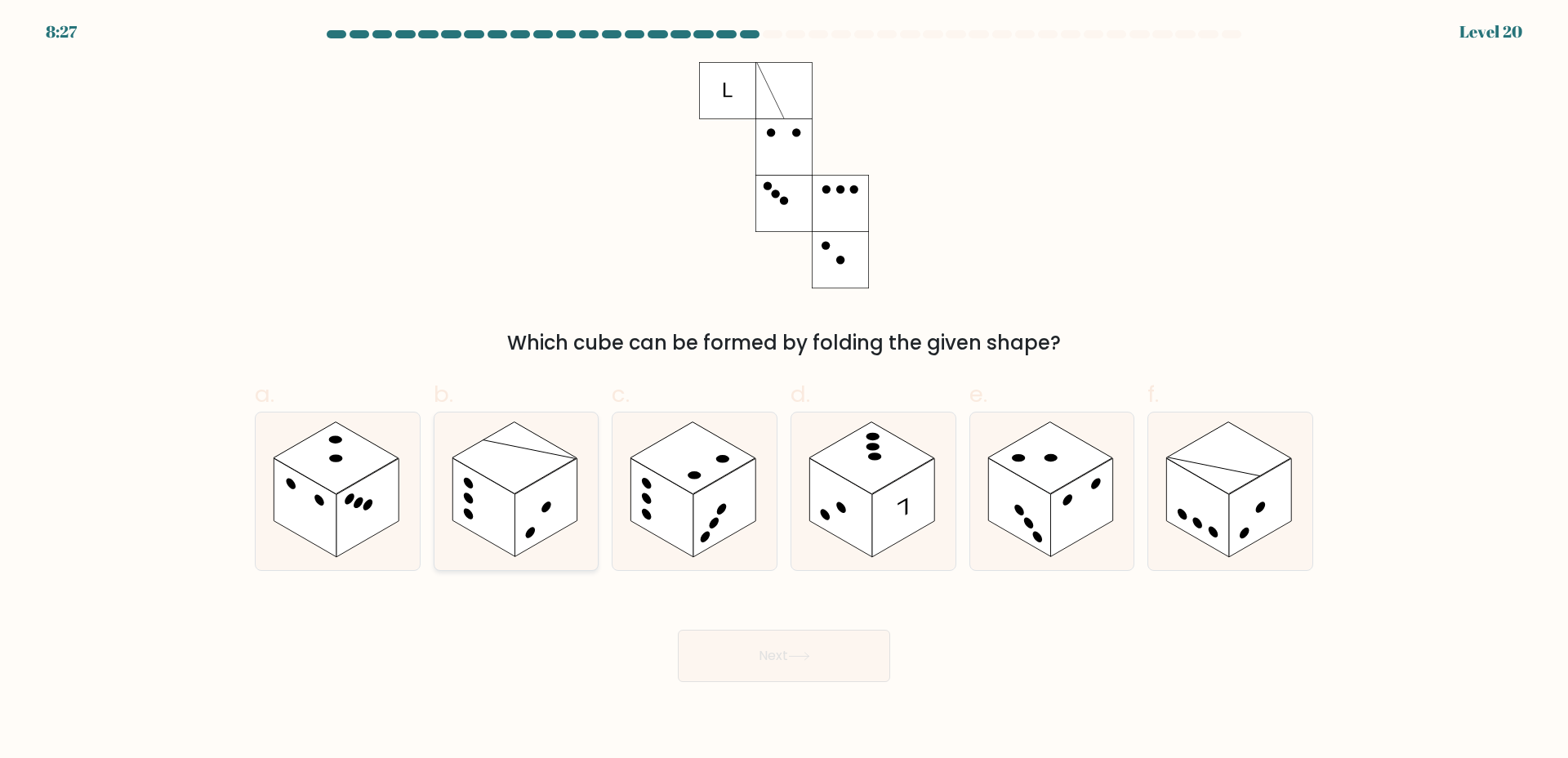
click at [549, 519] on rect at bounding box center [545, 508] width 62 height 99
click at [784, 389] on input "b." at bounding box center [784, 383] width 1 height 11
radio input "true"
click at [836, 654] on button "Next" at bounding box center [783, 655] width 212 height 52
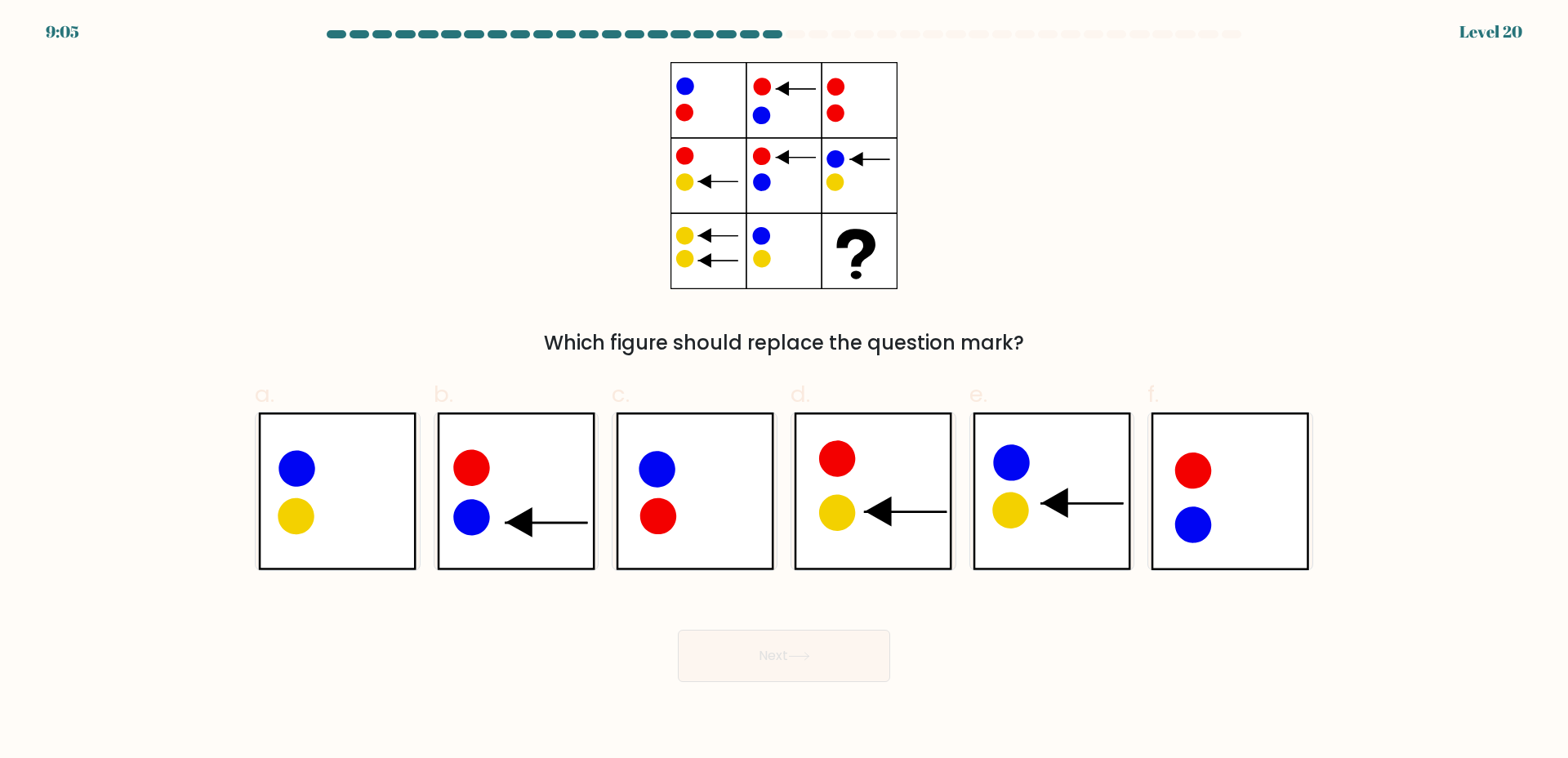
drag, startPoint x: 471, startPoint y: 524, endPoint x: 748, endPoint y: 659, distance: 308.1
click at [478, 524] on icon at bounding box center [471, 517] width 36 height 35
click at [784, 389] on input "b." at bounding box center [784, 383] width 1 height 11
radio input "true"
click at [796, 662] on button "Next" at bounding box center [783, 655] width 212 height 52
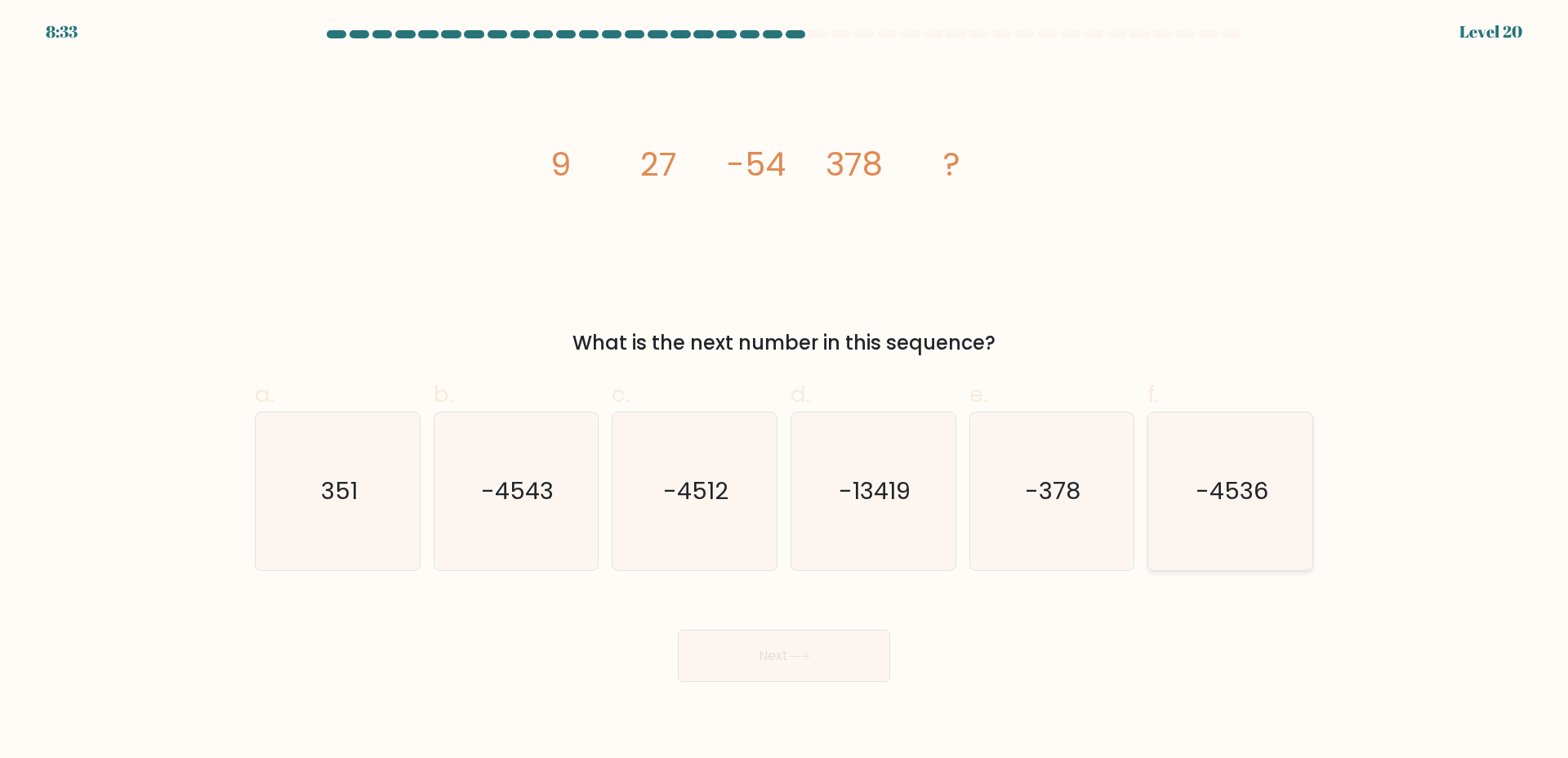
click at [1156, 506] on icon "-4536" at bounding box center [1231, 491] width 158 height 158
click at [785, 389] on input "f. -4536" at bounding box center [784, 383] width 1 height 11
radio input "true"
click at [818, 647] on button "Next" at bounding box center [783, 655] width 212 height 52
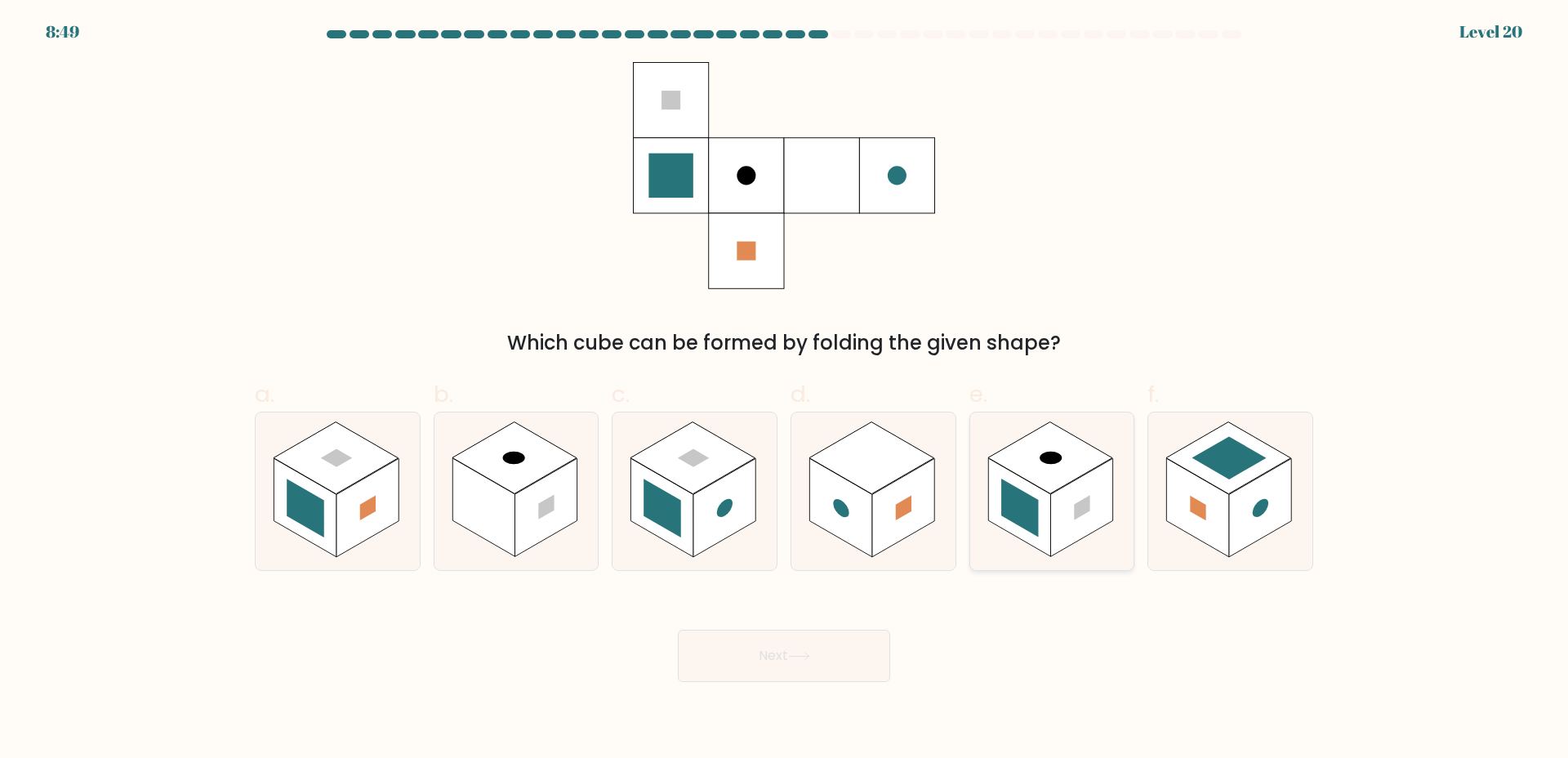
click at [1089, 500] on rect at bounding box center [1082, 507] width 16 height 25
click at [785, 389] on input "e." at bounding box center [784, 383] width 1 height 11
radio input "true"
click at [573, 486] on rect at bounding box center [545, 508] width 62 height 99
click at [784, 389] on input "b." at bounding box center [784, 383] width 1 height 11
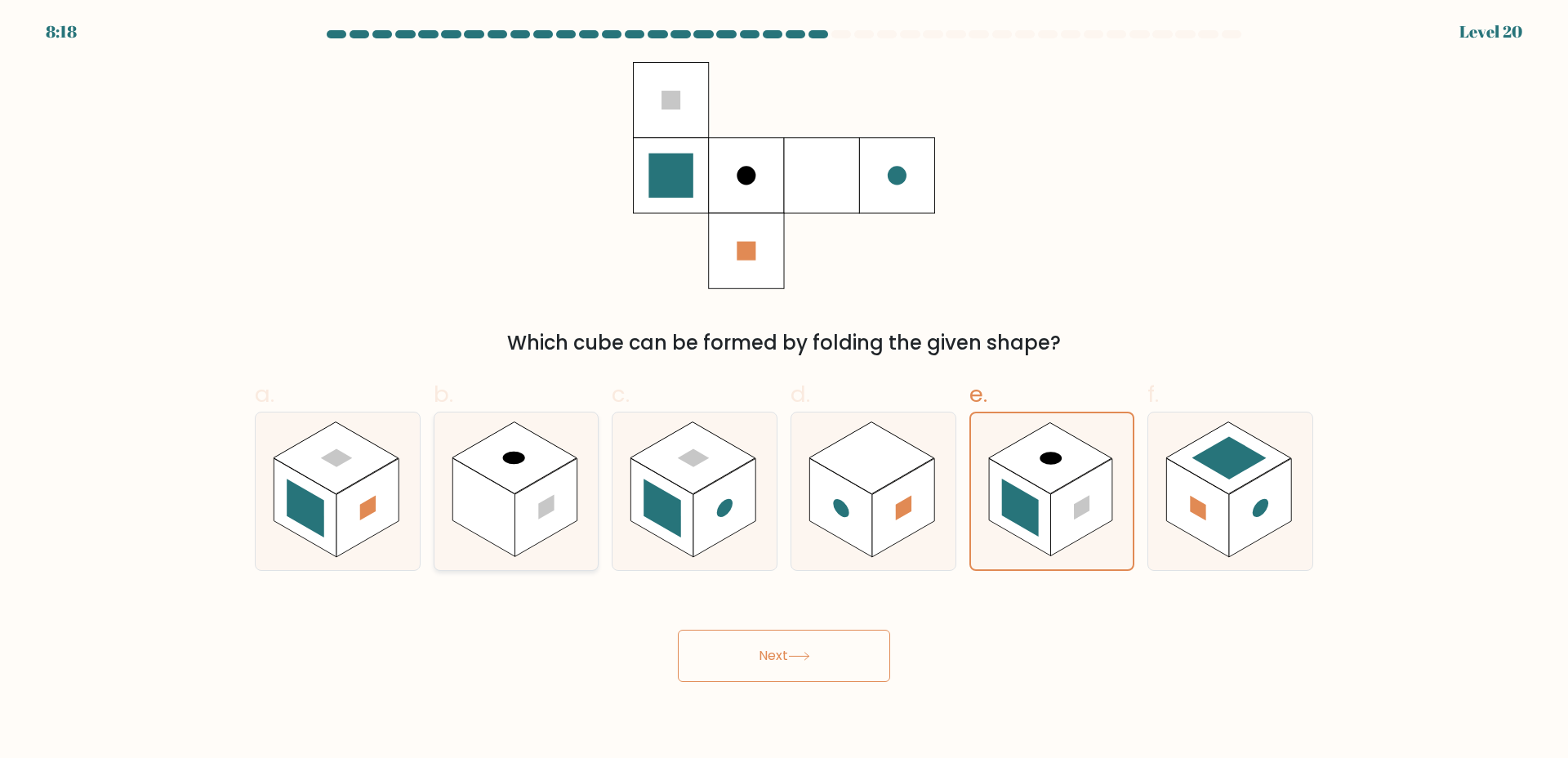
radio input "true"
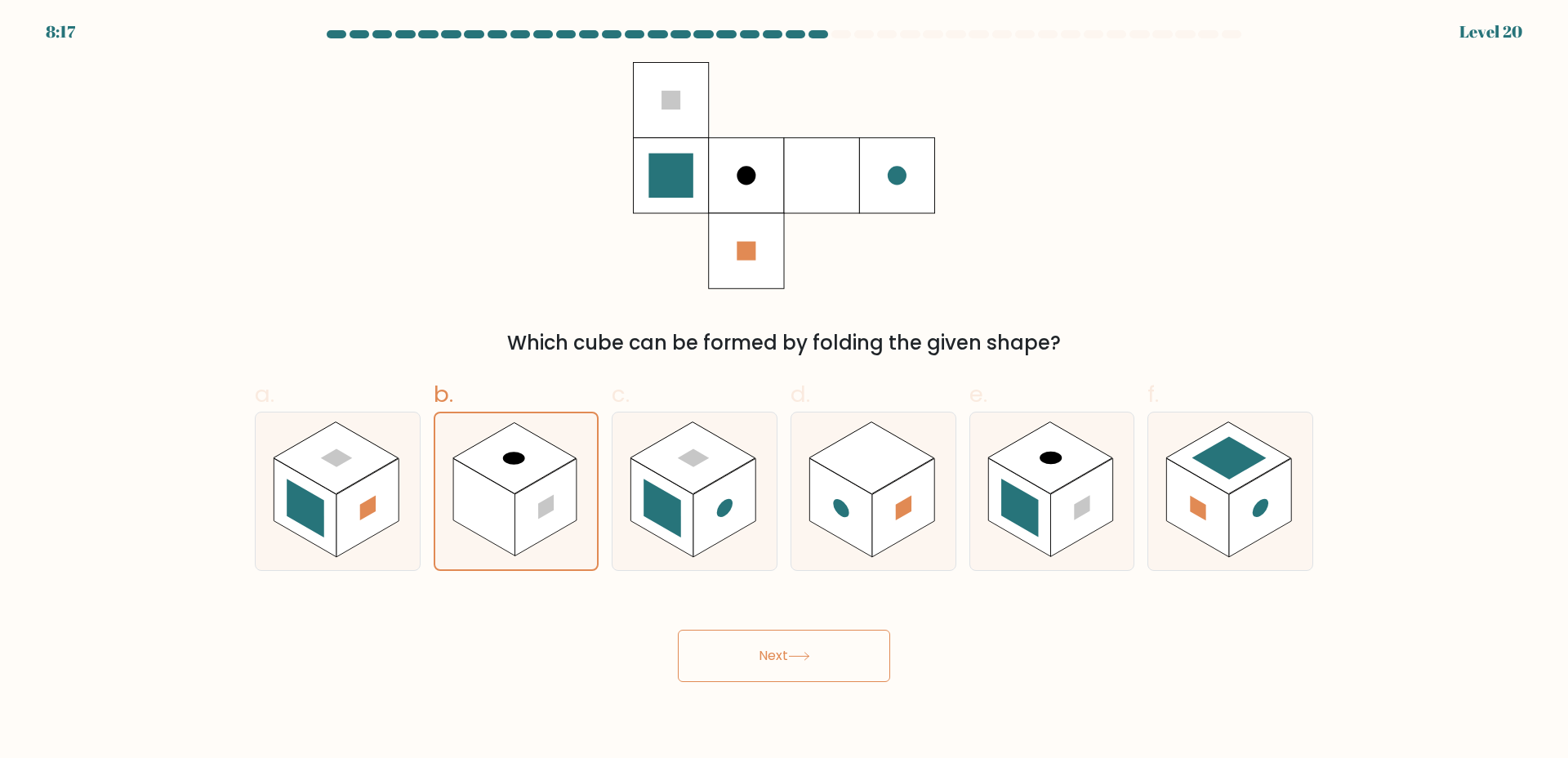
click at [811, 680] on button "Next" at bounding box center [783, 655] width 212 height 52
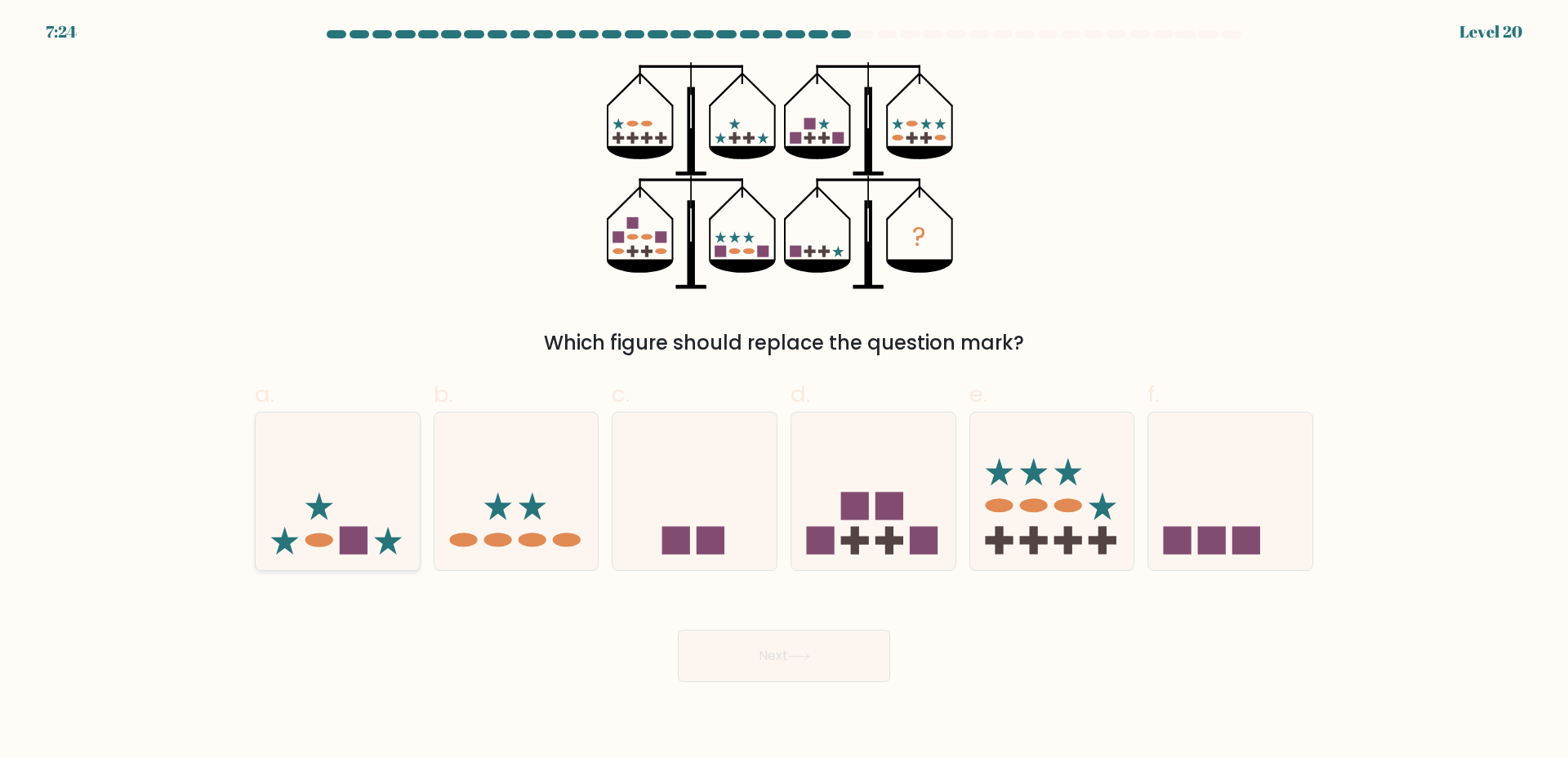
click at [378, 508] on icon at bounding box center [337, 490] width 164 height 135
click at [784, 389] on input "a." at bounding box center [784, 383] width 1 height 11
radio input "true"
click at [817, 648] on button "Next" at bounding box center [783, 655] width 212 height 52
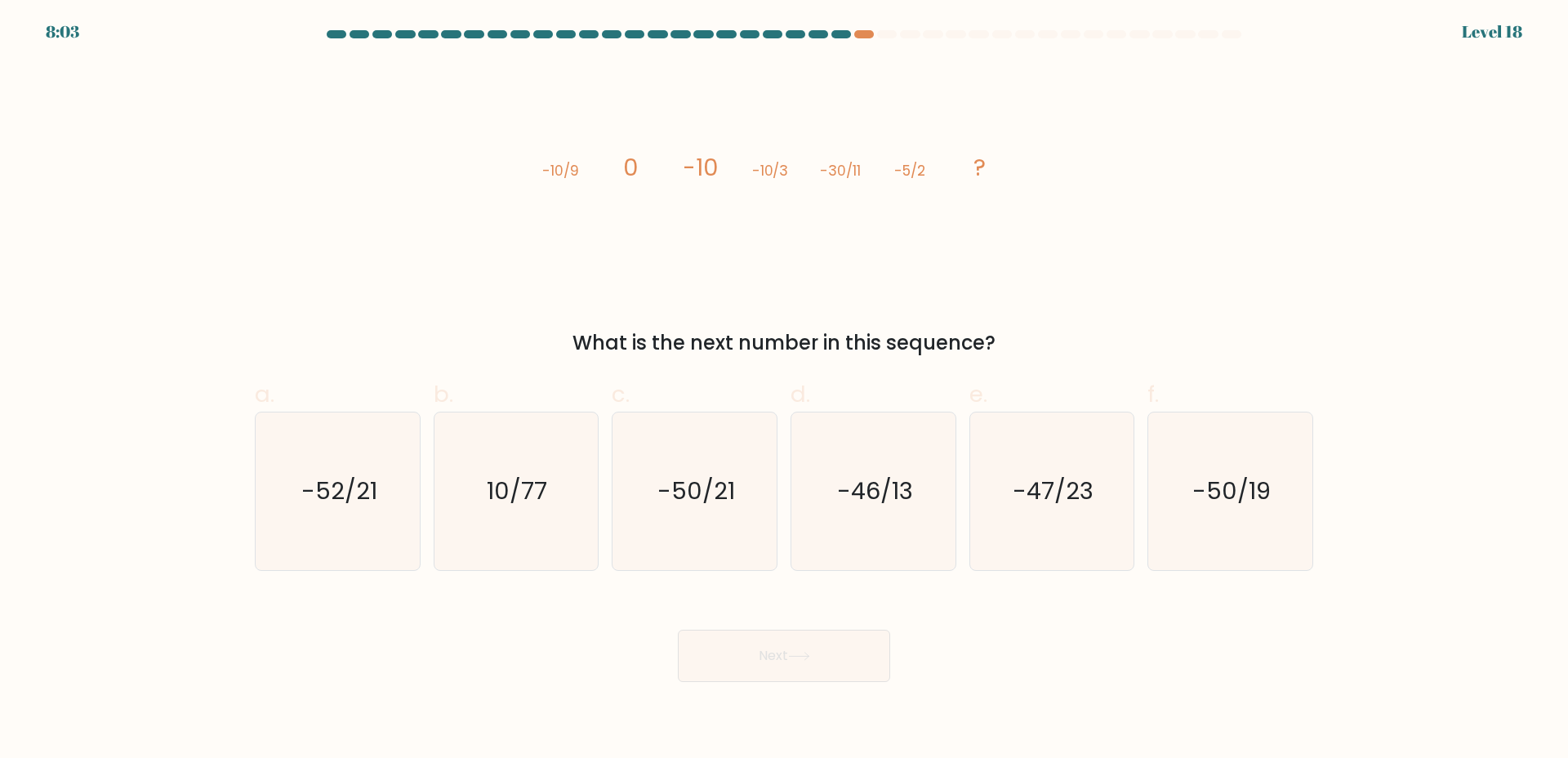
click at [1208, 282] on div "image/svg+xml -10/9 0 -10 -10/3 -30/11 -5/2 ? What is the next number in this s…" at bounding box center [783, 210] width 1078 height 296
click at [521, 479] on text "10/77" at bounding box center [517, 490] width 60 height 33
click at [784, 389] on input "b. 10/77" at bounding box center [784, 383] width 1 height 11
radio input "true"
click at [405, 522] on icon "-52/21" at bounding box center [338, 491] width 158 height 158
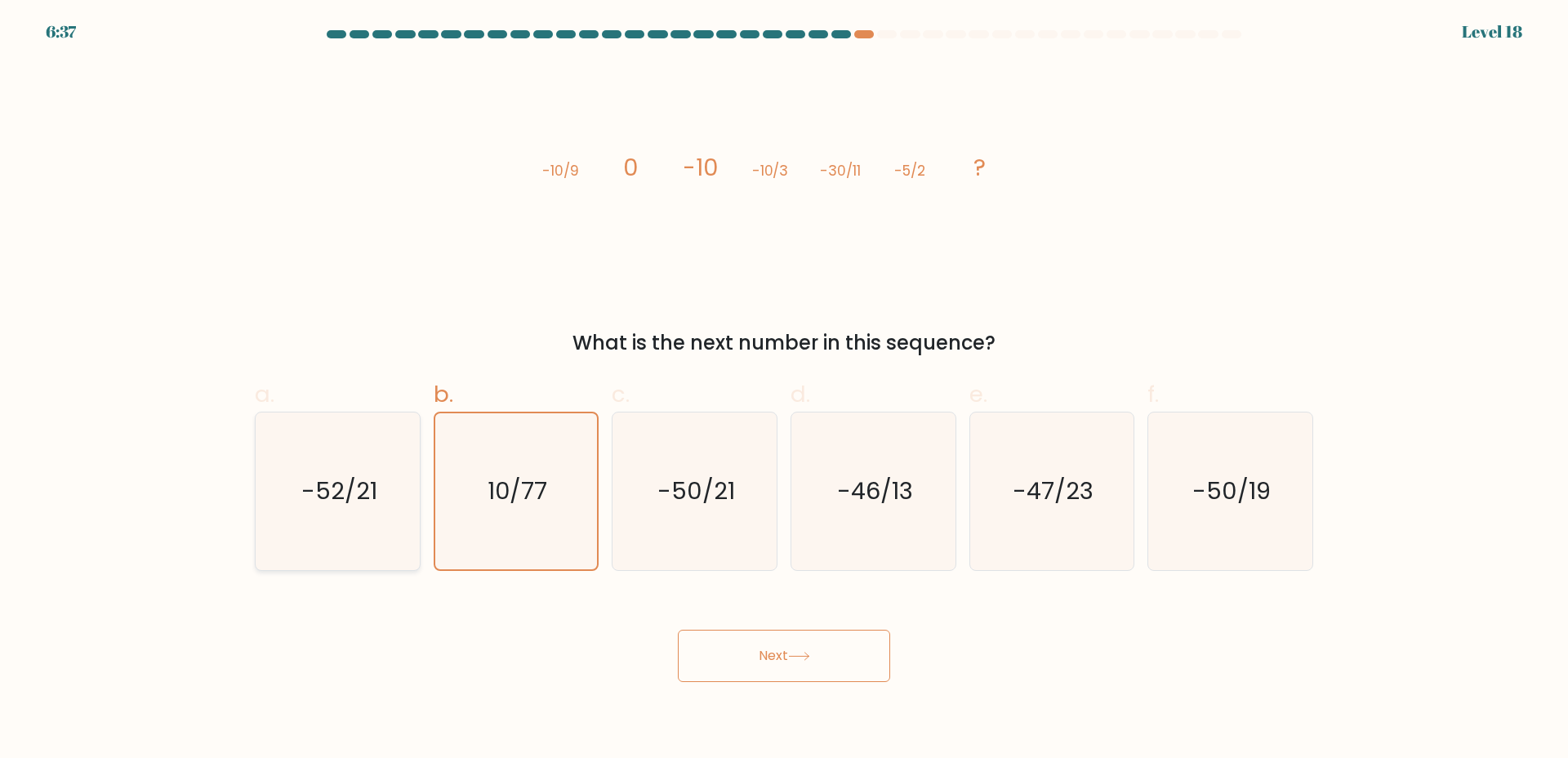
click at [784, 389] on input "a. -52/21" at bounding box center [784, 383] width 1 height 11
radio input "true"
click at [778, 656] on button "Next" at bounding box center [783, 655] width 212 height 52
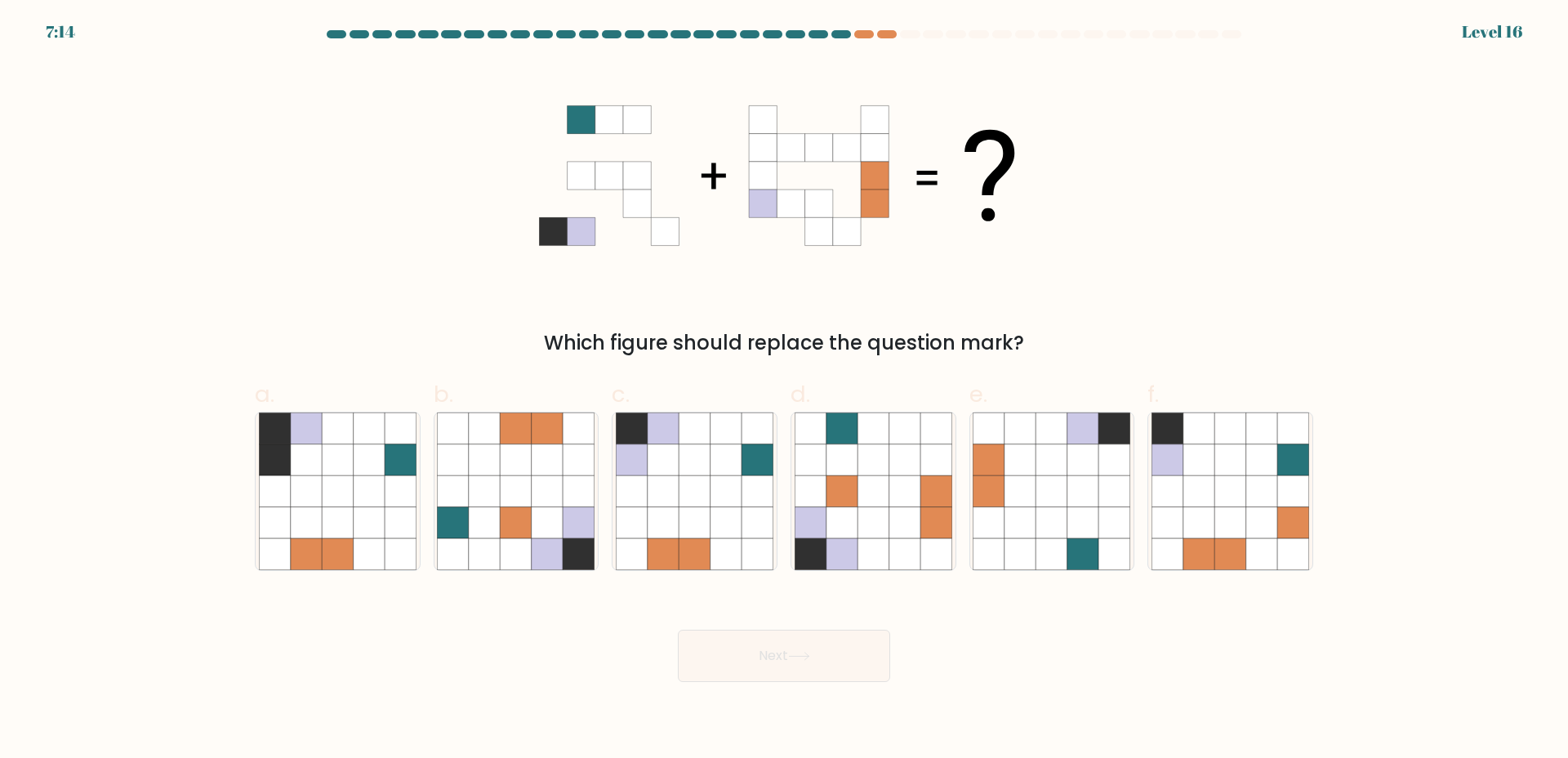
click at [694, 570] on form at bounding box center [784, 356] width 1568 height 652
click at [687, 511] on icon at bounding box center [693, 520] width 31 height 31
click at [784, 389] on input "c." at bounding box center [784, 383] width 1 height 11
radio input "true"
click at [802, 672] on button "Next" at bounding box center [783, 655] width 212 height 52
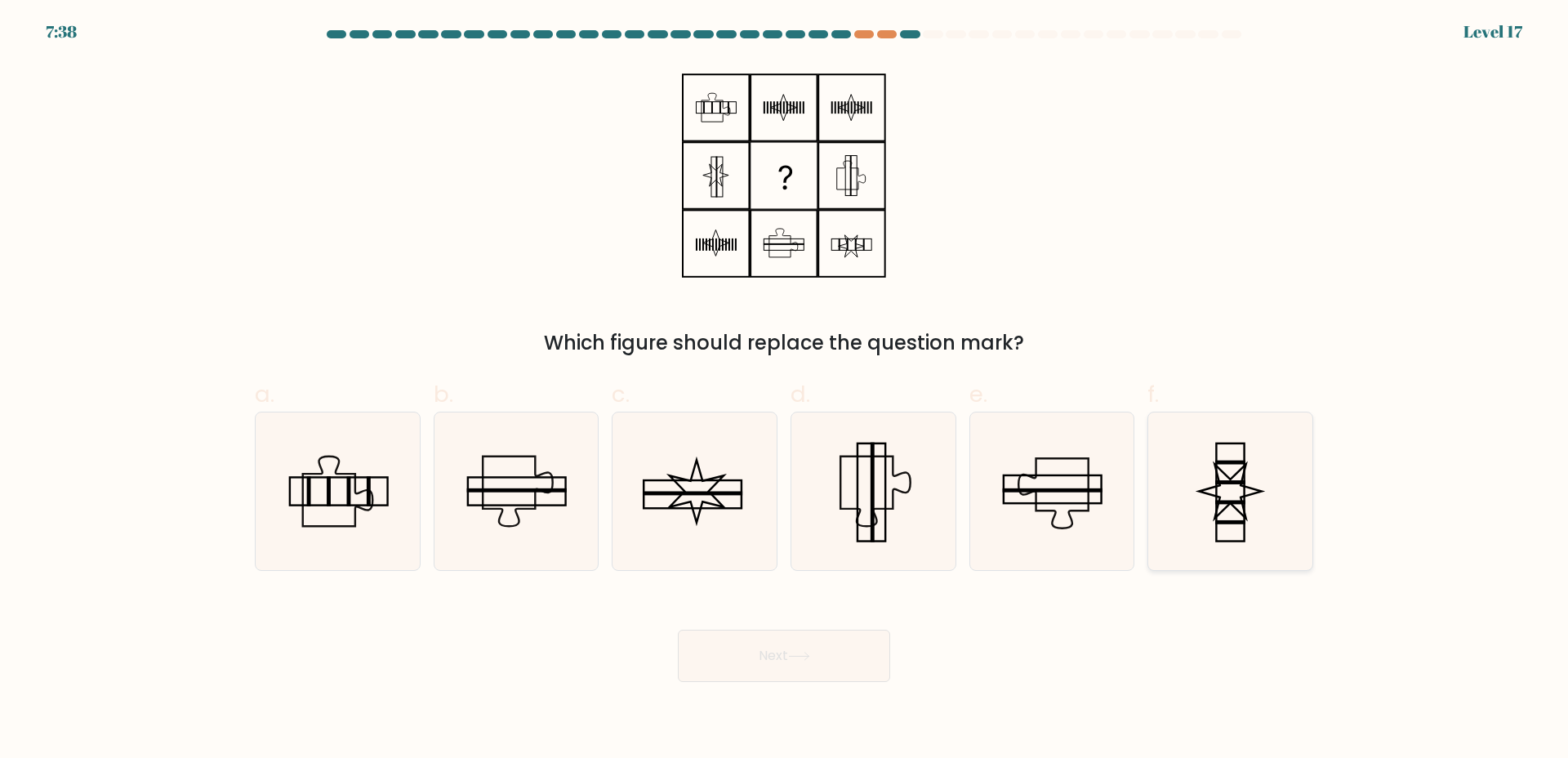
click at [1233, 499] on icon at bounding box center [1231, 491] width 158 height 158
click at [785, 389] on input "f." at bounding box center [784, 383] width 1 height 11
radio input "true"
click at [738, 650] on button "Next" at bounding box center [783, 655] width 212 height 52
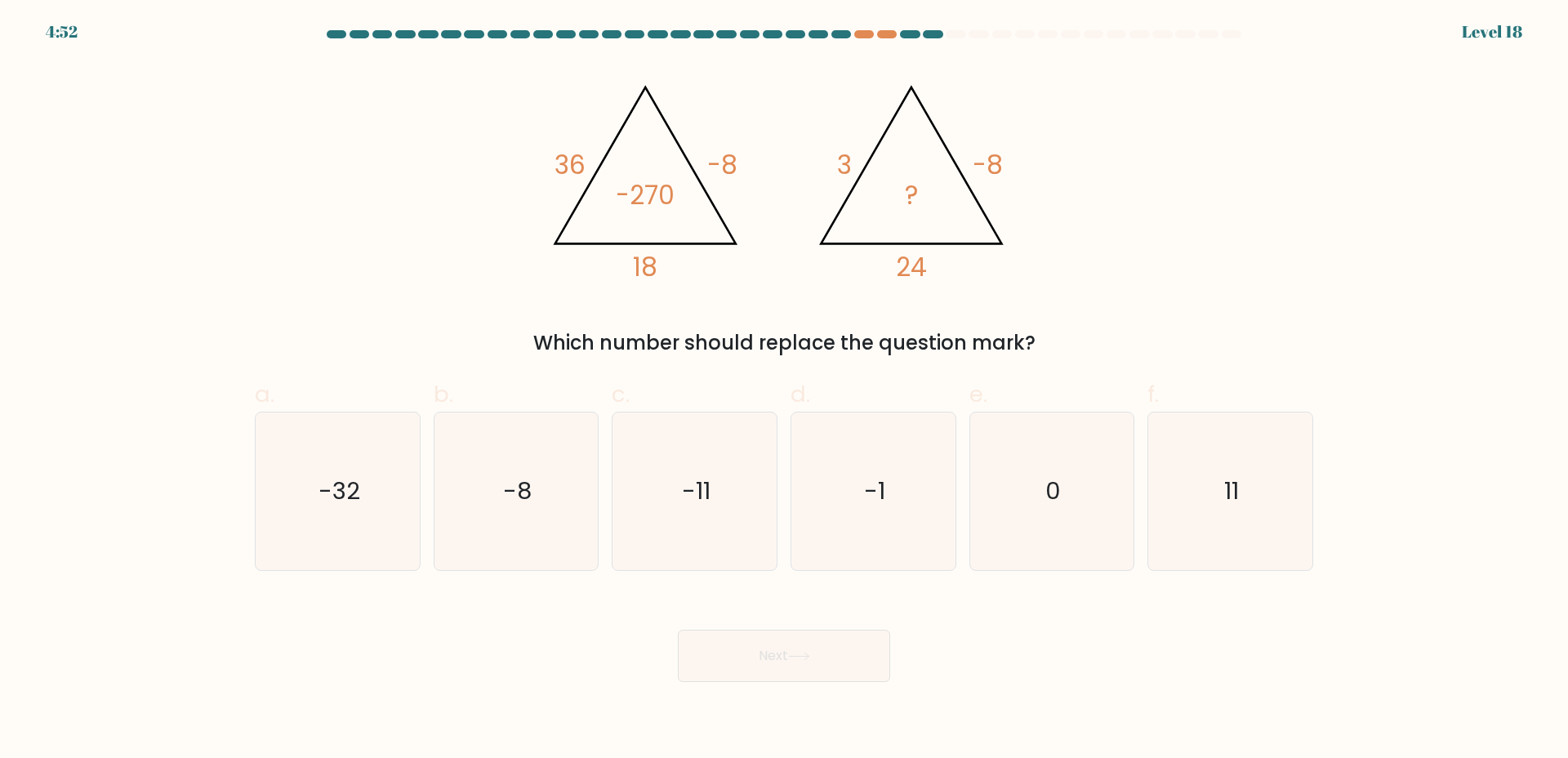
drag, startPoint x: 1130, startPoint y: 209, endPoint x: 1096, endPoint y: 234, distance: 42.2
click at [1124, 214] on div "@import url('https://fonts.googleapis.com/css?family=Abril+Fatface:400,100,100i…" at bounding box center [783, 210] width 1078 height 296
click at [1038, 523] on icon "0" at bounding box center [1051, 491] width 158 height 158
click at [785, 389] on input "e. 0" at bounding box center [784, 383] width 1 height 11
radio input "true"
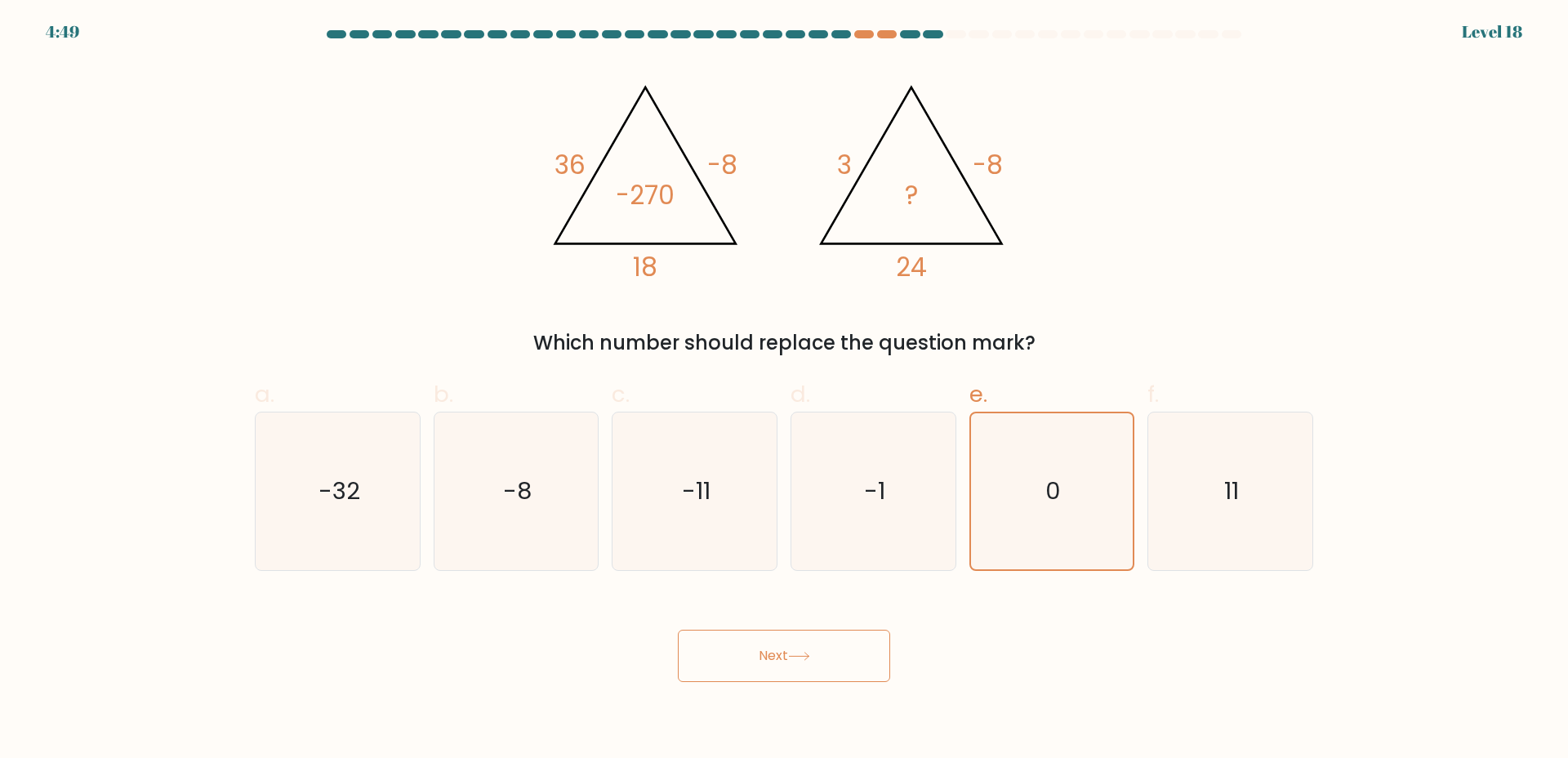
click at [785, 658] on button "Next" at bounding box center [783, 655] width 212 height 52
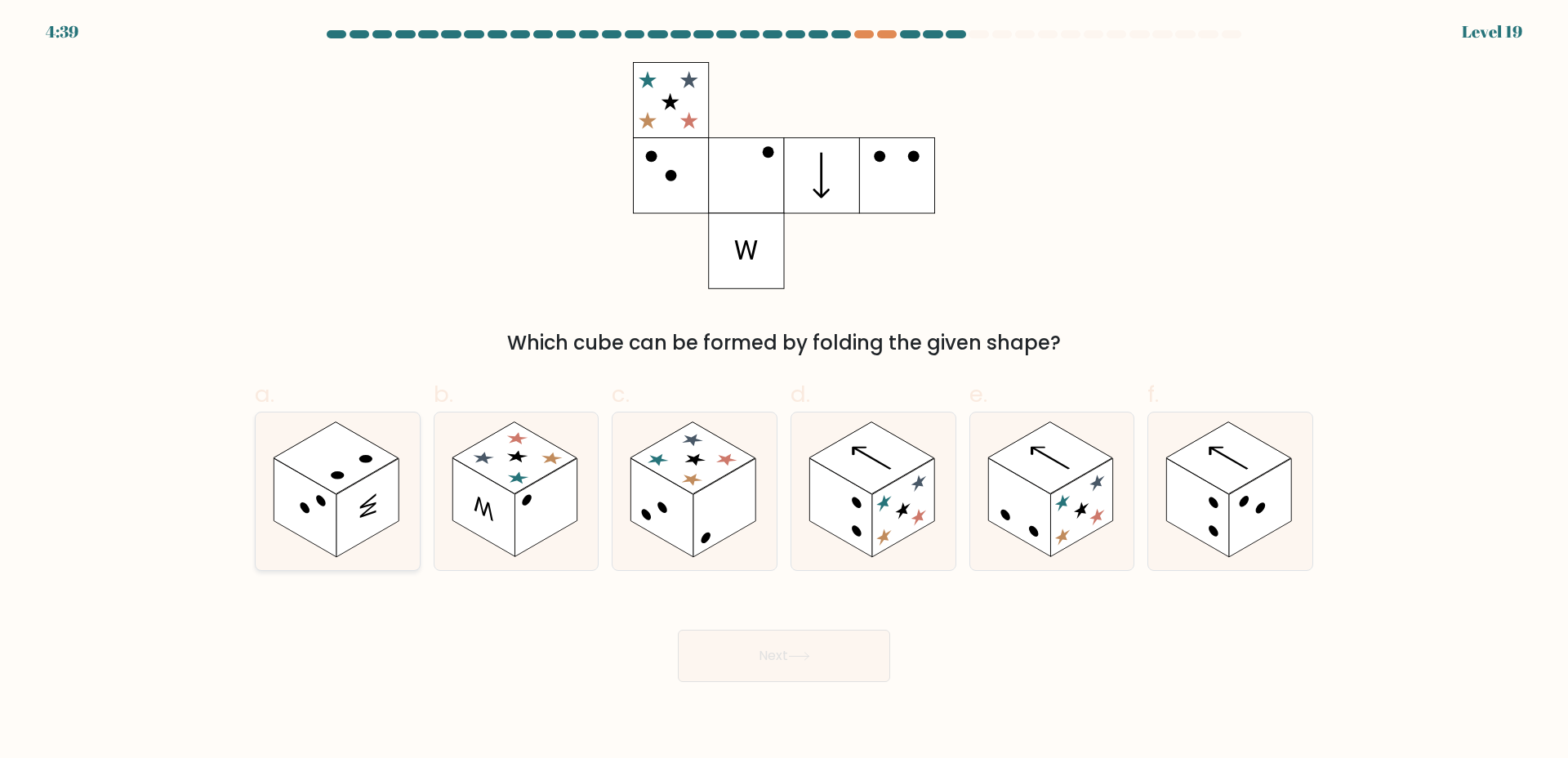
click at [372, 477] on rect at bounding box center [367, 508] width 62 height 99
click at [784, 389] on input "a." at bounding box center [784, 383] width 1 height 11
radio input "true"
click at [728, 654] on button "Next" at bounding box center [783, 655] width 212 height 52
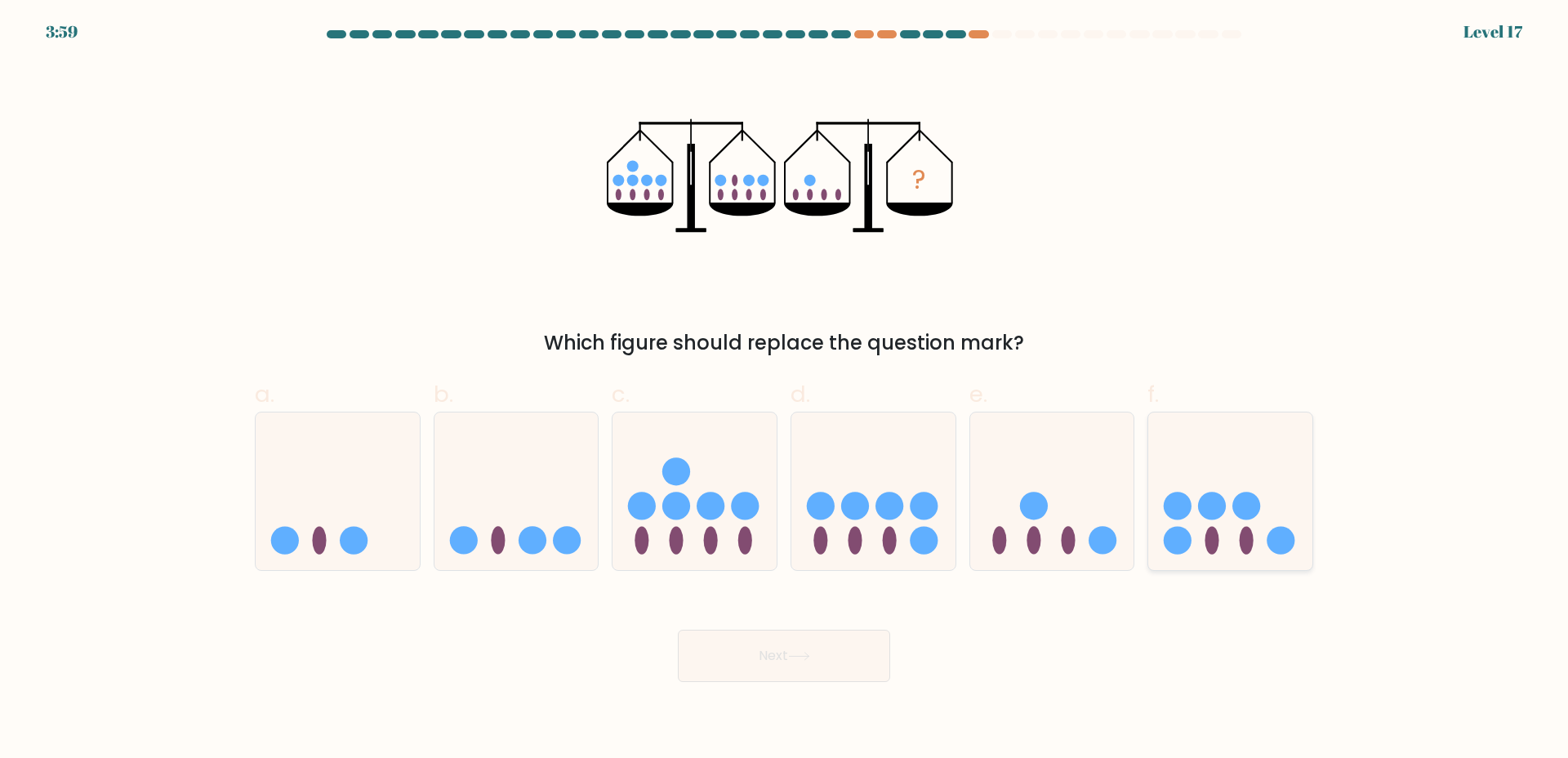
click at [1233, 484] on icon at bounding box center [1230, 490] width 164 height 135
click at [785, 389] on input "f." at bounding box center [784, 383] width 1 height 11
radio input "true"
click at [767, 648] on button "Next" at bounding box center [783, 655] width 212 height 52
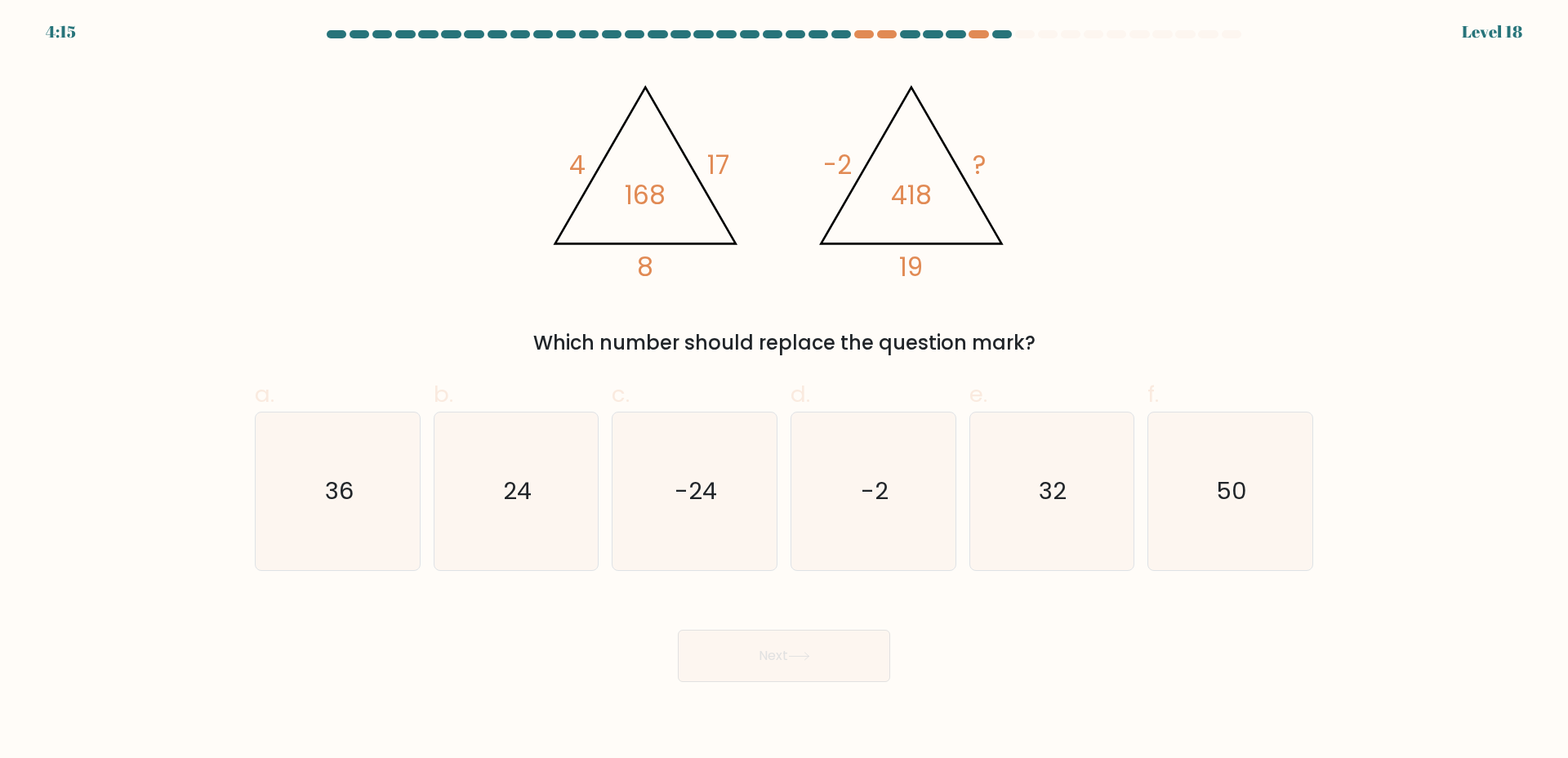
drag, startPoint x: 497, startPoint y: 490, endPoint x: 746, endPoint y: 573, distance: 262.5
click at [496, 492] on icon "24" at bounding box center [516, 491] width 158 height 158
click at [784, 389] on input "b. 24" at bounding box center [784, 383] width 1 height 11
radio input "true"
click at [839, 653] on button "Next" at bounding box center [783, 655] width 212 height 52
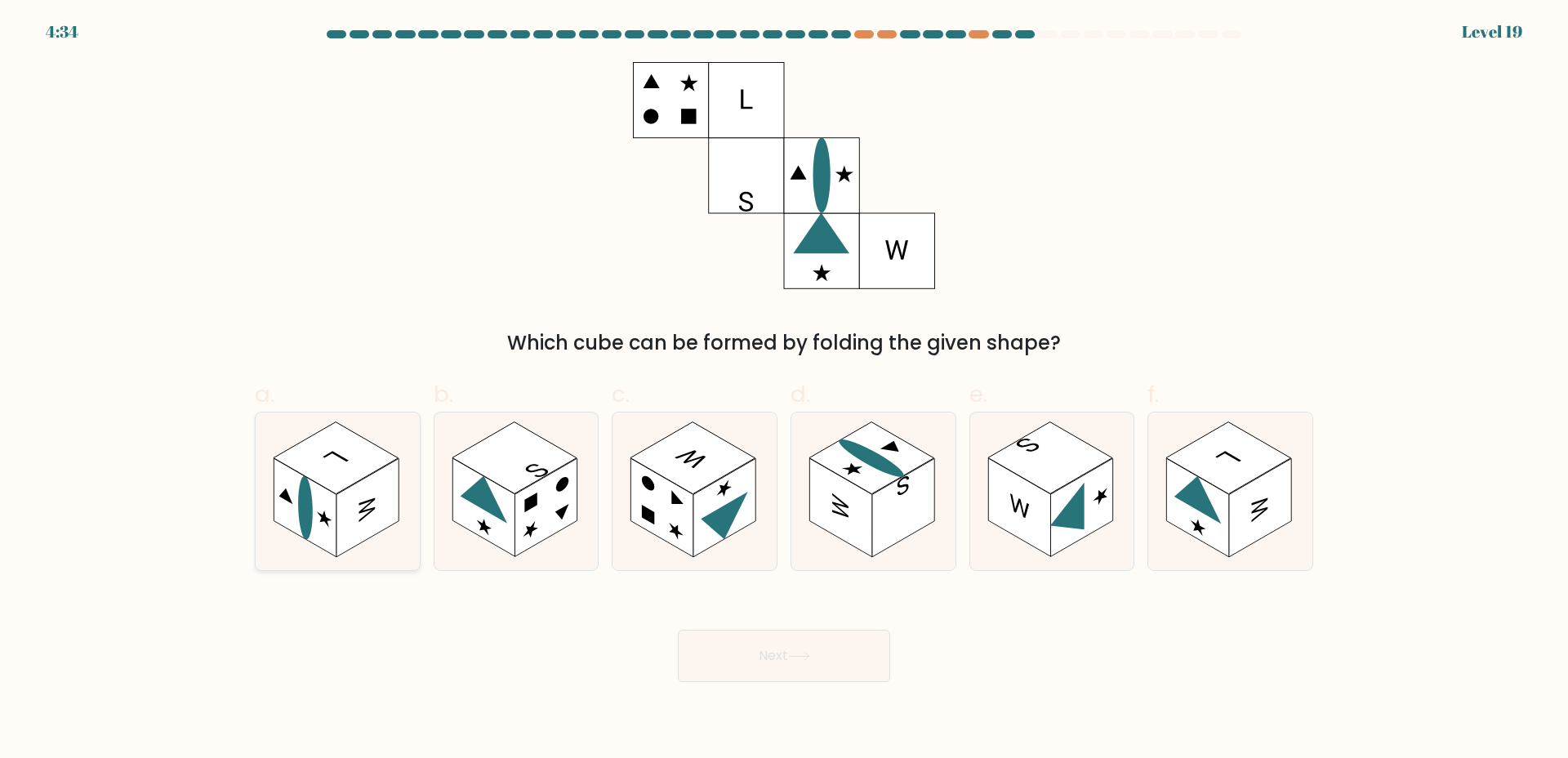
drag, startPoint x: 299, startPoint y: 518, endPoint x: 332, endPoint y: 566, distance: 58.2
click at [297, 519] on rect at bounding box center [304, 508] width 62 height 99
click at [784, 389] on input "a." at bounding box center [784, 383] width 1 height 11
radio input "true"
click at [809, 672] on button "Next" at bounding box center [783, 655] width 212 height 52
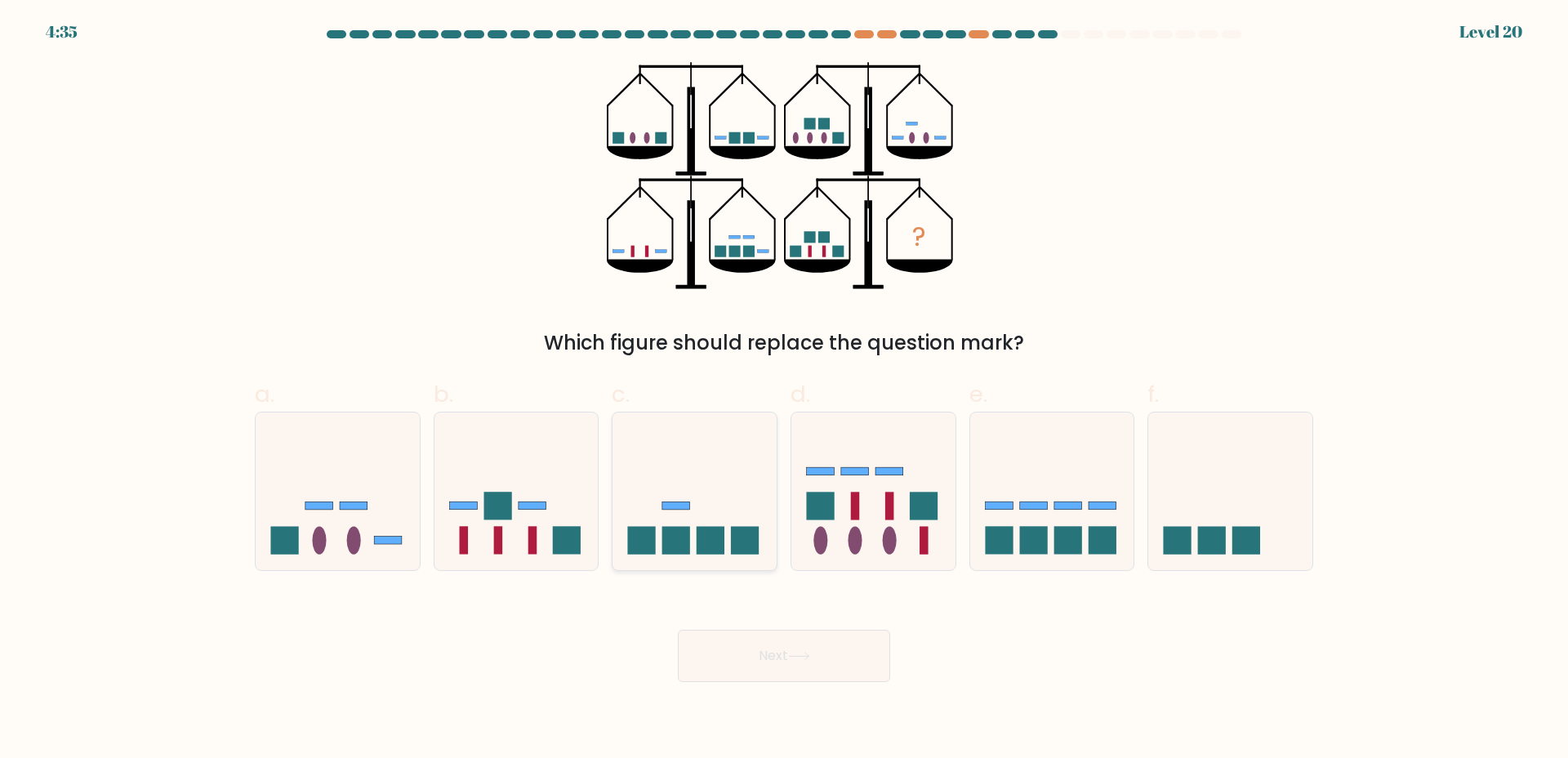
click at [687, 509] on rect at bounding box center [677, 506] width 28 height 8
click at [784, 389] on input "c." at bounding box center [784, 383] width 1 height 11
radio input "true"
click at [768, 648] on button "Next" at bounding box center [783, 655] width 212 height 52
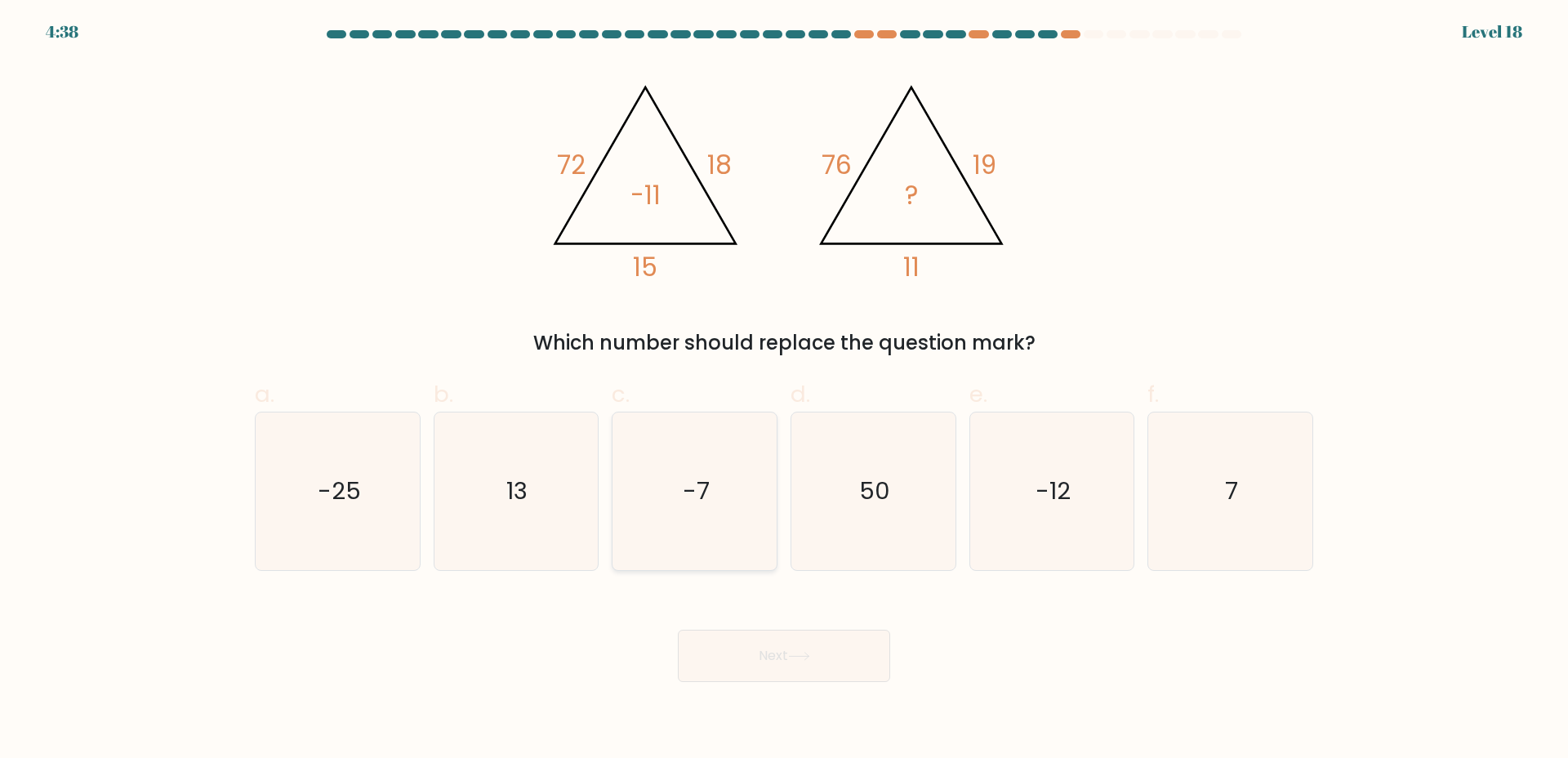
click at [723, 492] on icon "-7" at bounding box center [694, 491] width 158 height 158
click at [784, 389] on input "c. -7" at bounding box center [784, 383] width 1 height 11
radio input "true"
click at [802, 654] on icon at bounding box center [799, 655] width 22 height 9
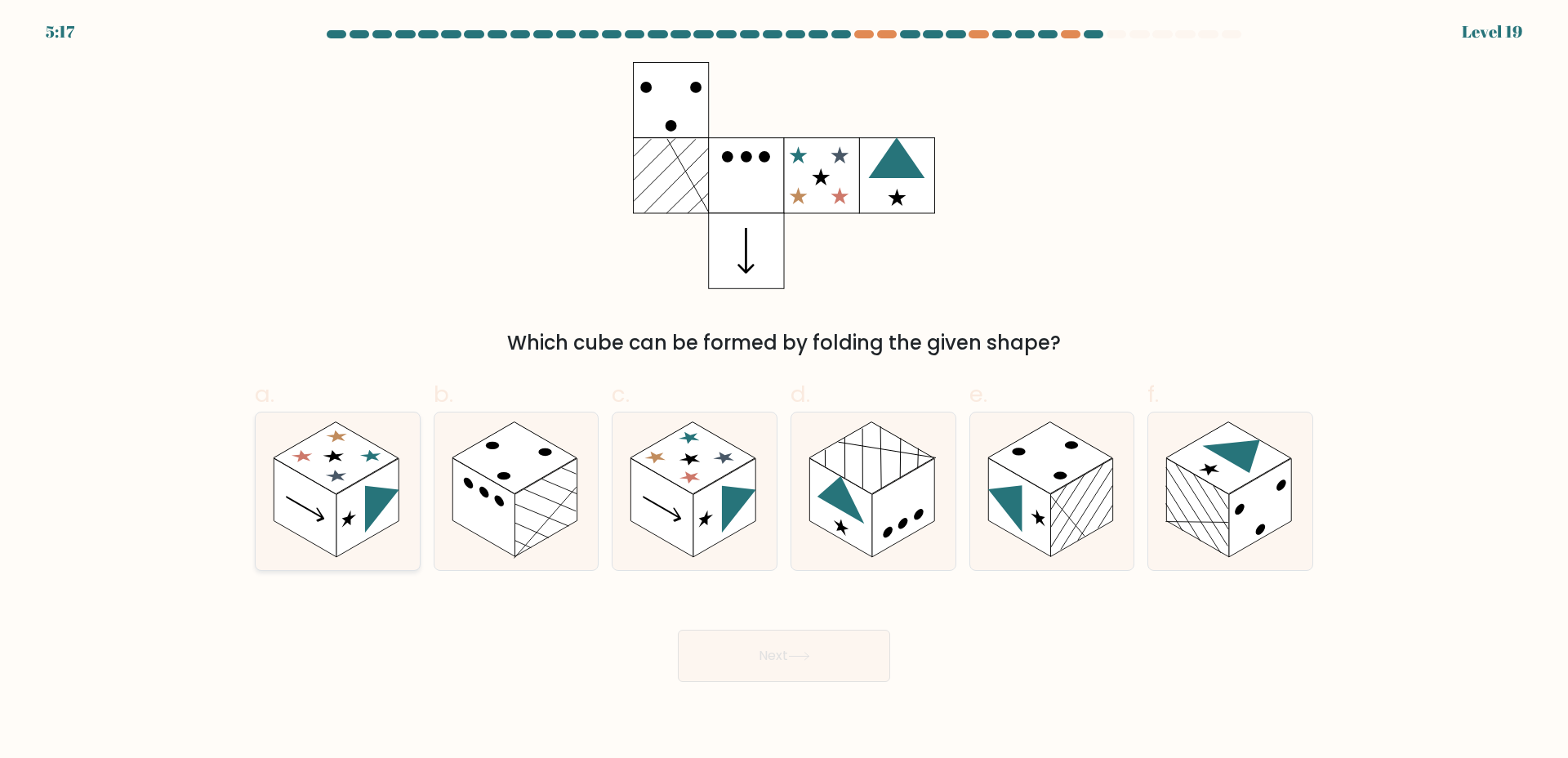
click at [314, 468] on rect at bounding box center [335, 456] width 125 height 72
click at [784, 389] on input "a." at bounding box center [784, 383] width 1 height 11
radio input "true"
click at [744, 560] on icon at bounding box center [694, 491] width 164 height 158
click at [784, 389] on input "c." at bounding box center [784, 383] width 1 height 11
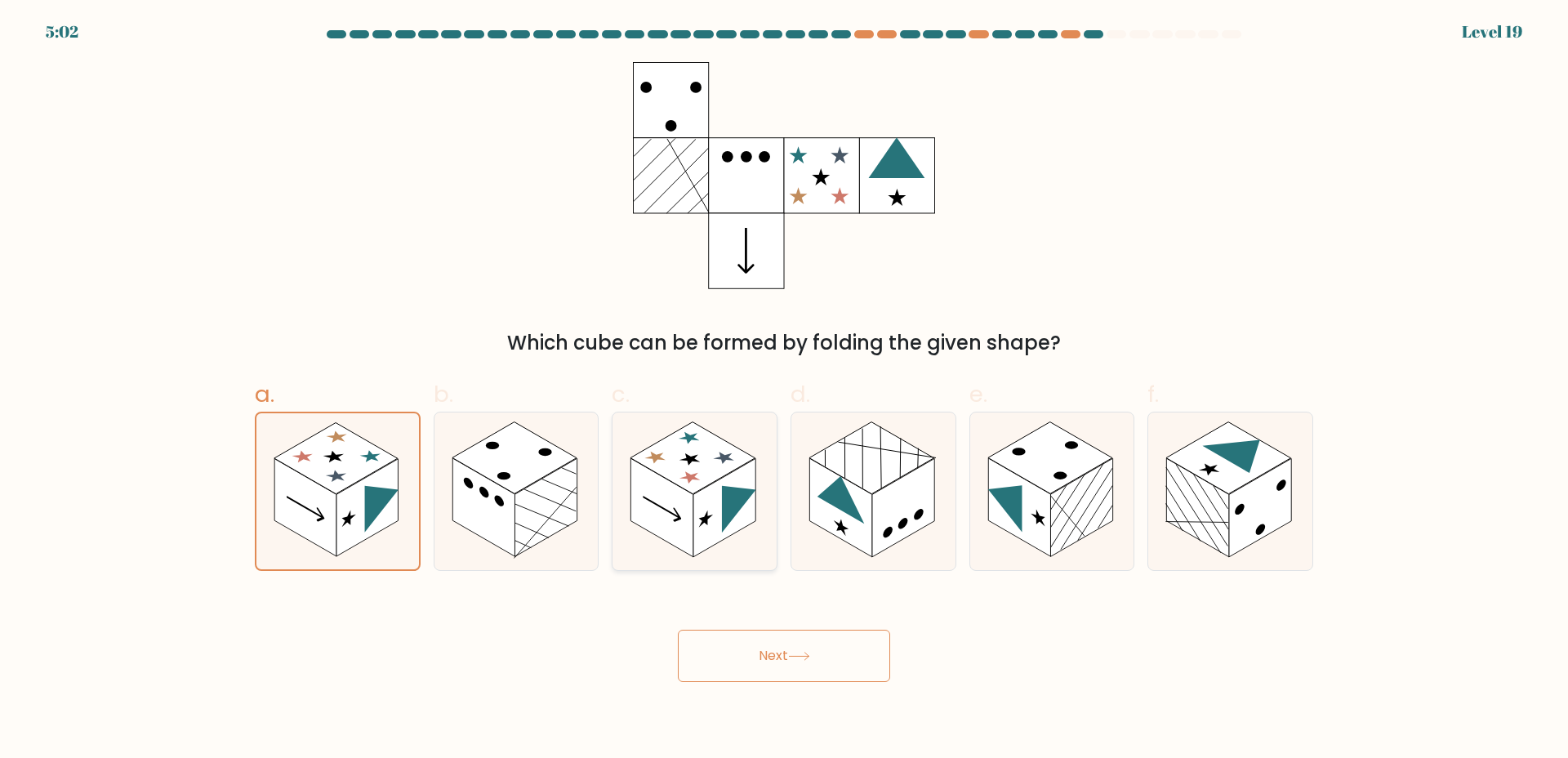
radio input "true"
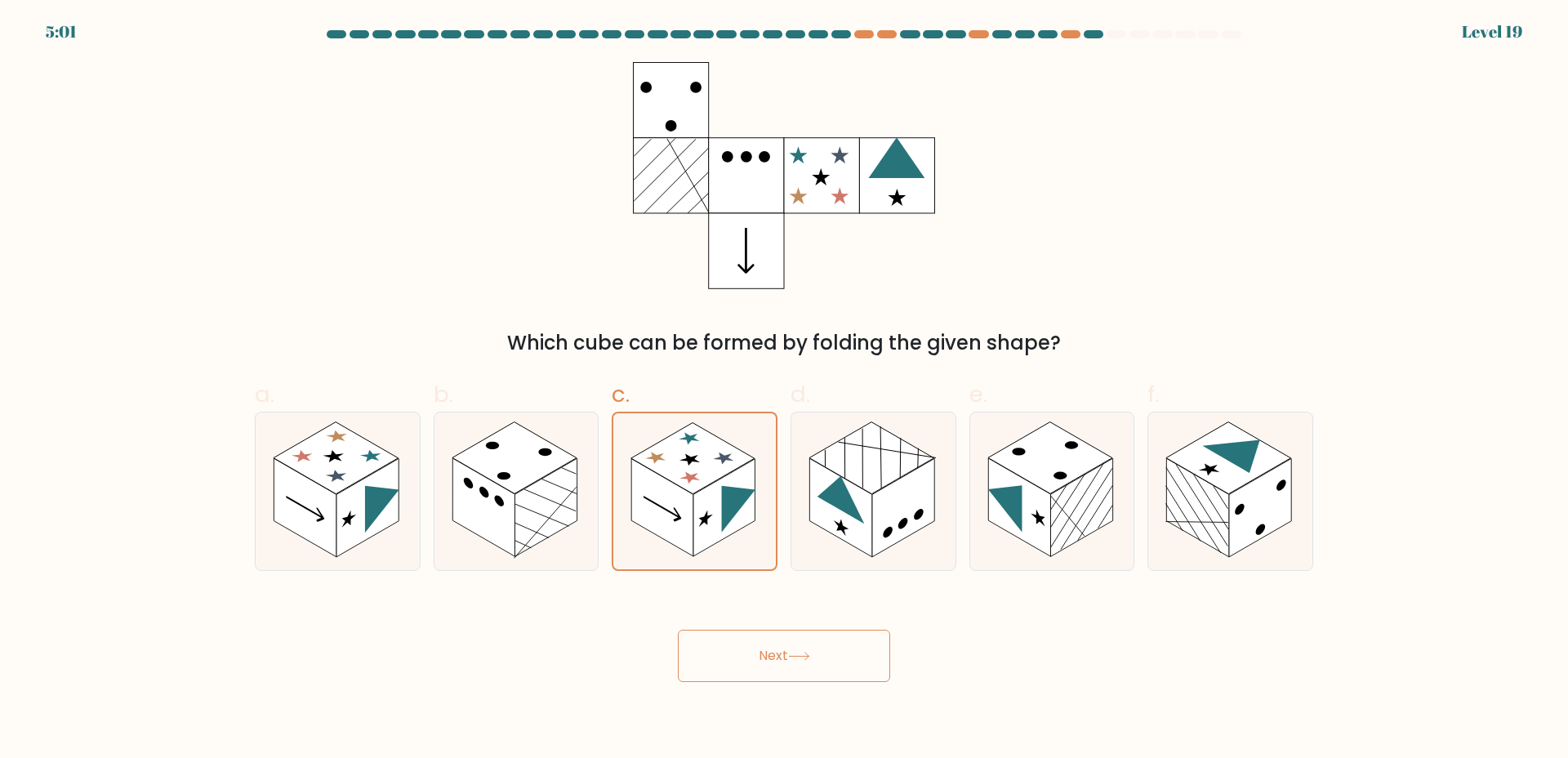
click at [784, 668] on button "Next" at bounding box center [783, 655] width 212 height 52
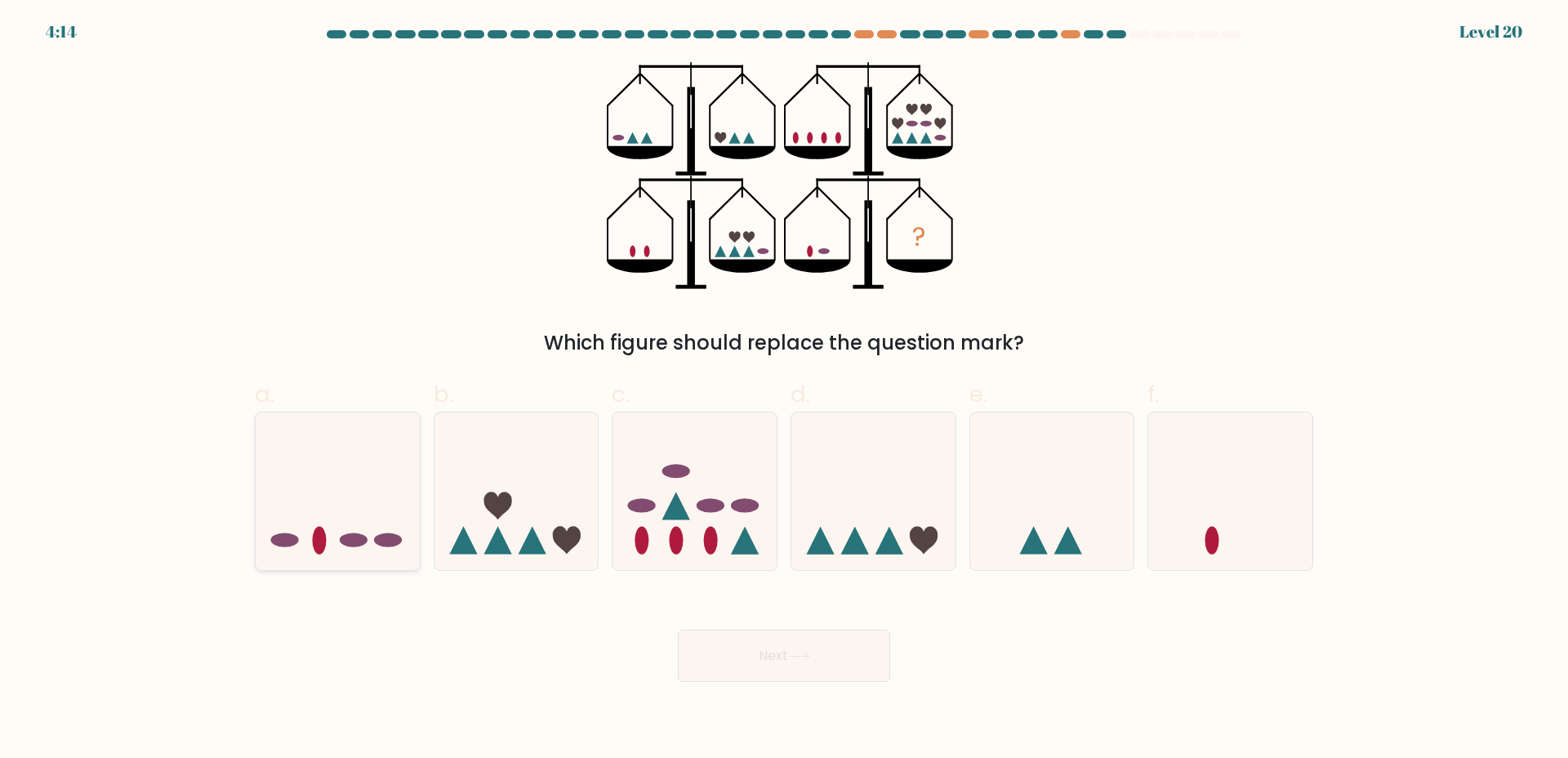
click at [318, 470] on icon at bounding box center [337, 490] width 164 height 135
click at [784, 389] on input "a." at bounding box center [784, 383] width 1 height 11
radio input "true"
click at [800, 650] on button "Next" at bounding box center [783, 655] width 212 height 52
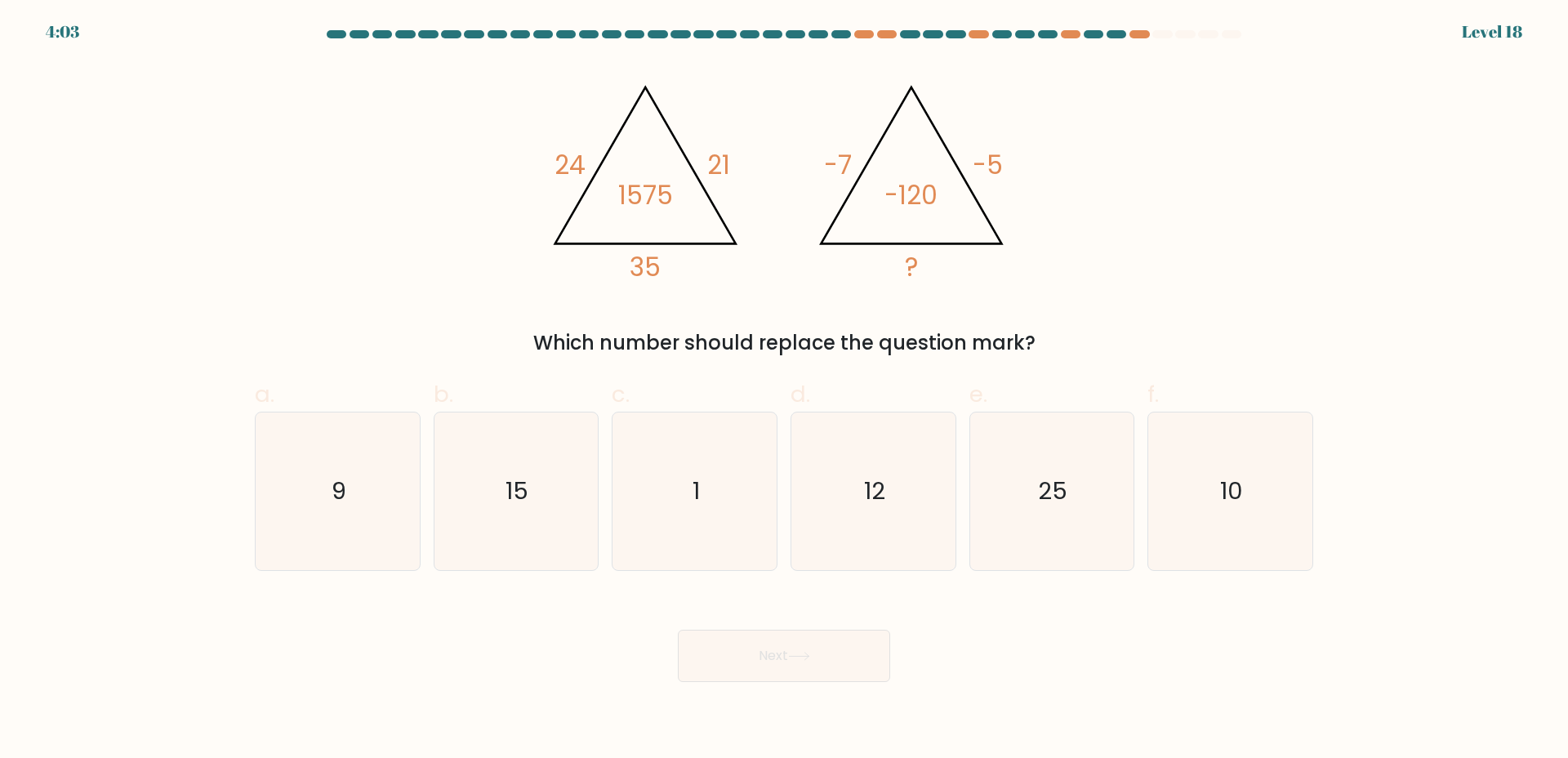
click at [1216, 392] on label "f. 10" at bounding box center [1231, 473] width 166 height 192
click at [785, 389] on input "f. 10" at bounding box center [784, 383] width 1 height 11
radio input "true"
click at [721, 655] on button "Next" at bounding box center [783, 655] width 212 height 52
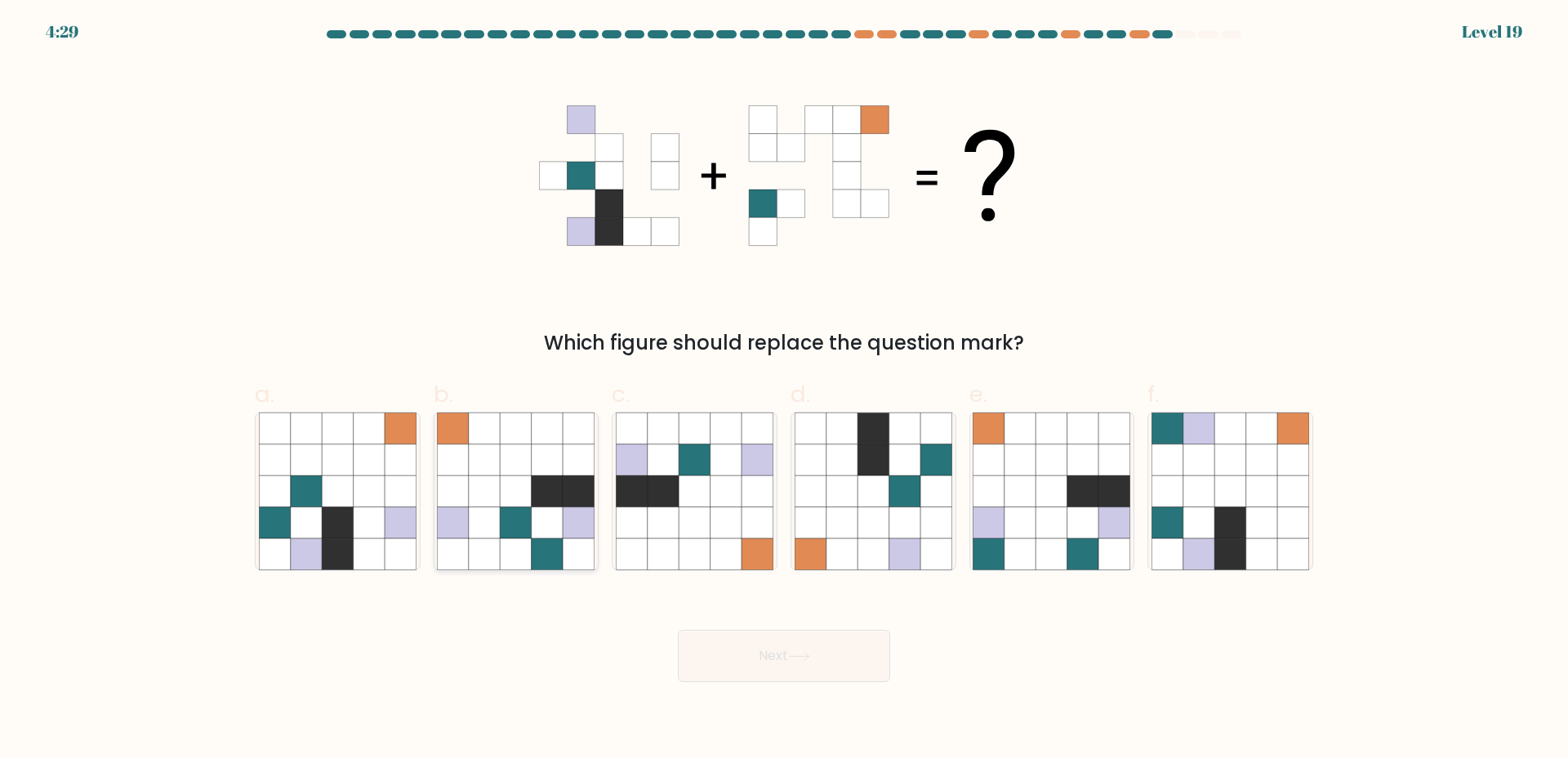
click at [558, 522] on icon at bounding box center [546, 520] width 31 height 31
click at [784, 389] on input "b." at bounding box center [784, 383] width 1 height 11
radio input "true"
click at [833, 655] on button "Next" at bounding box center [783, 655] width 212 height 52
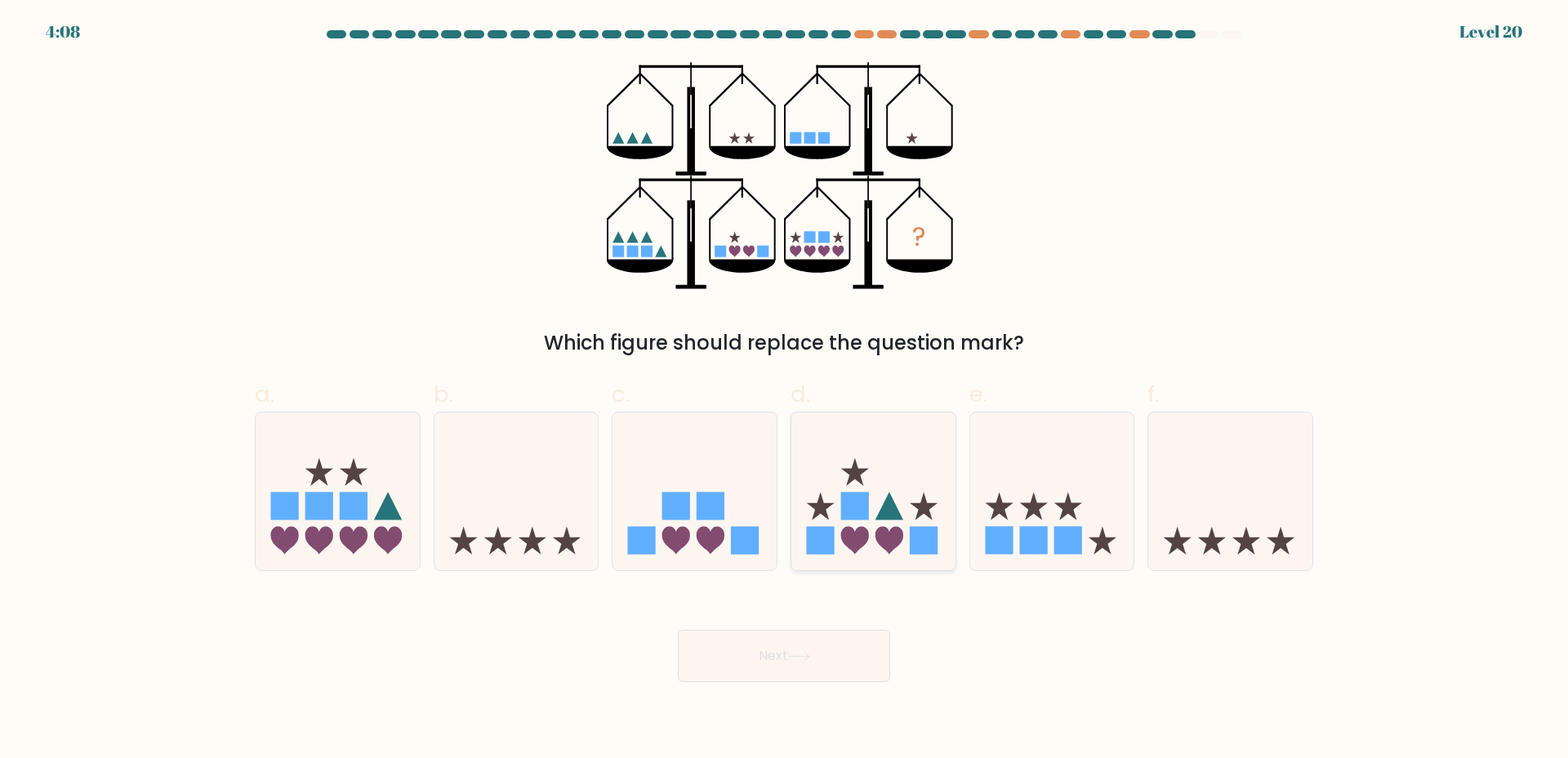
click at [945, 520] on icon at bounding box center [874, 490] width 164 height 135
click at [785, 389] on input "d." at bounding box center [784, 383] width 1 height 11
radio input "true"
click at [852, 673] on button "Next" at bounding box center [783, 655] width 212 height 52
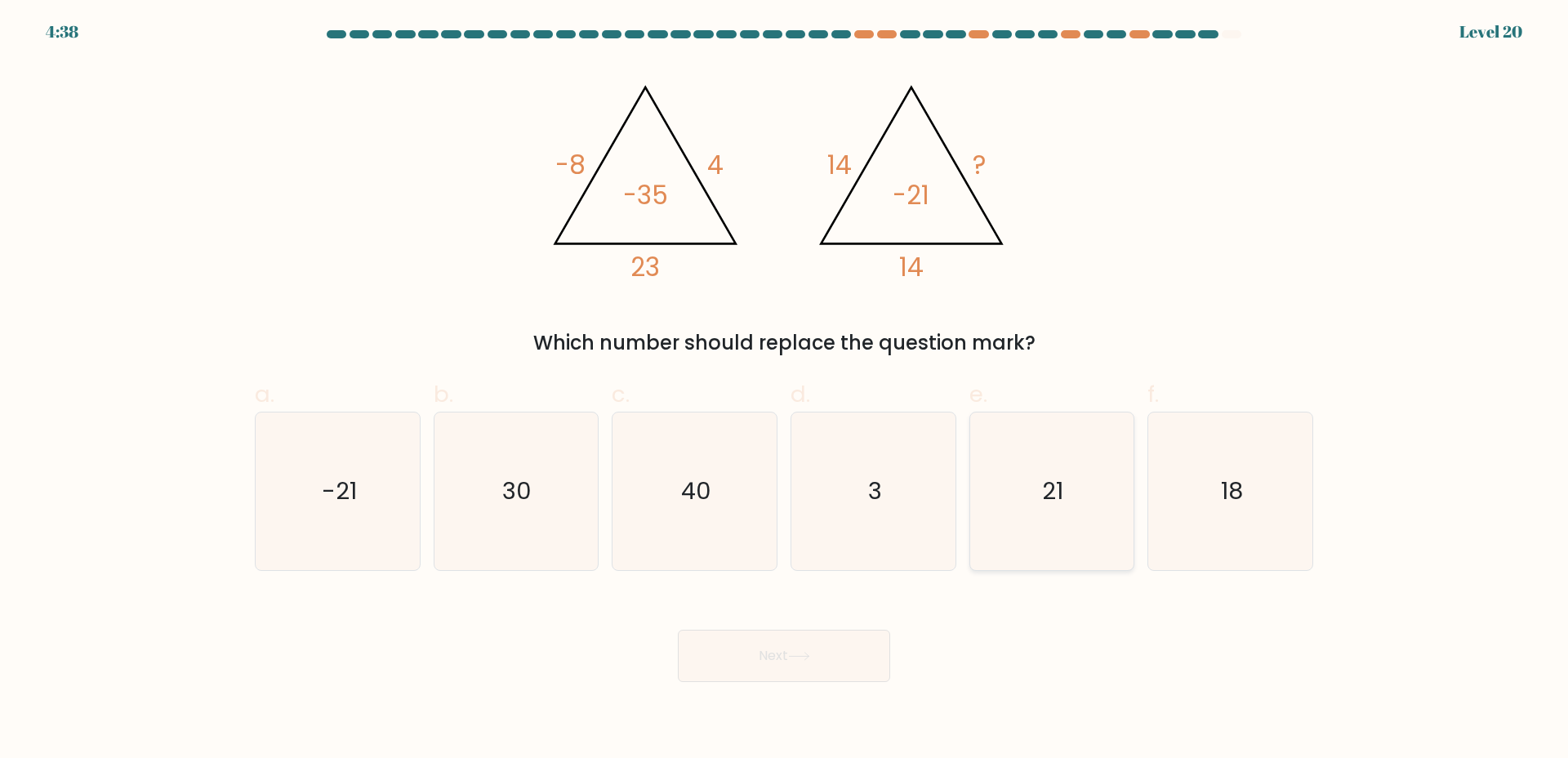
click at [1040, 486] on icon "21" at bounding box center [1051, 491] width 158 height 158
click at [785, 389] on input "e. 21" at bounding box center [784, 383] width 1 height 11
radio input "true"
click at [771, 662] on button "Next" at bounding box center [783, 655] width 212 height 52
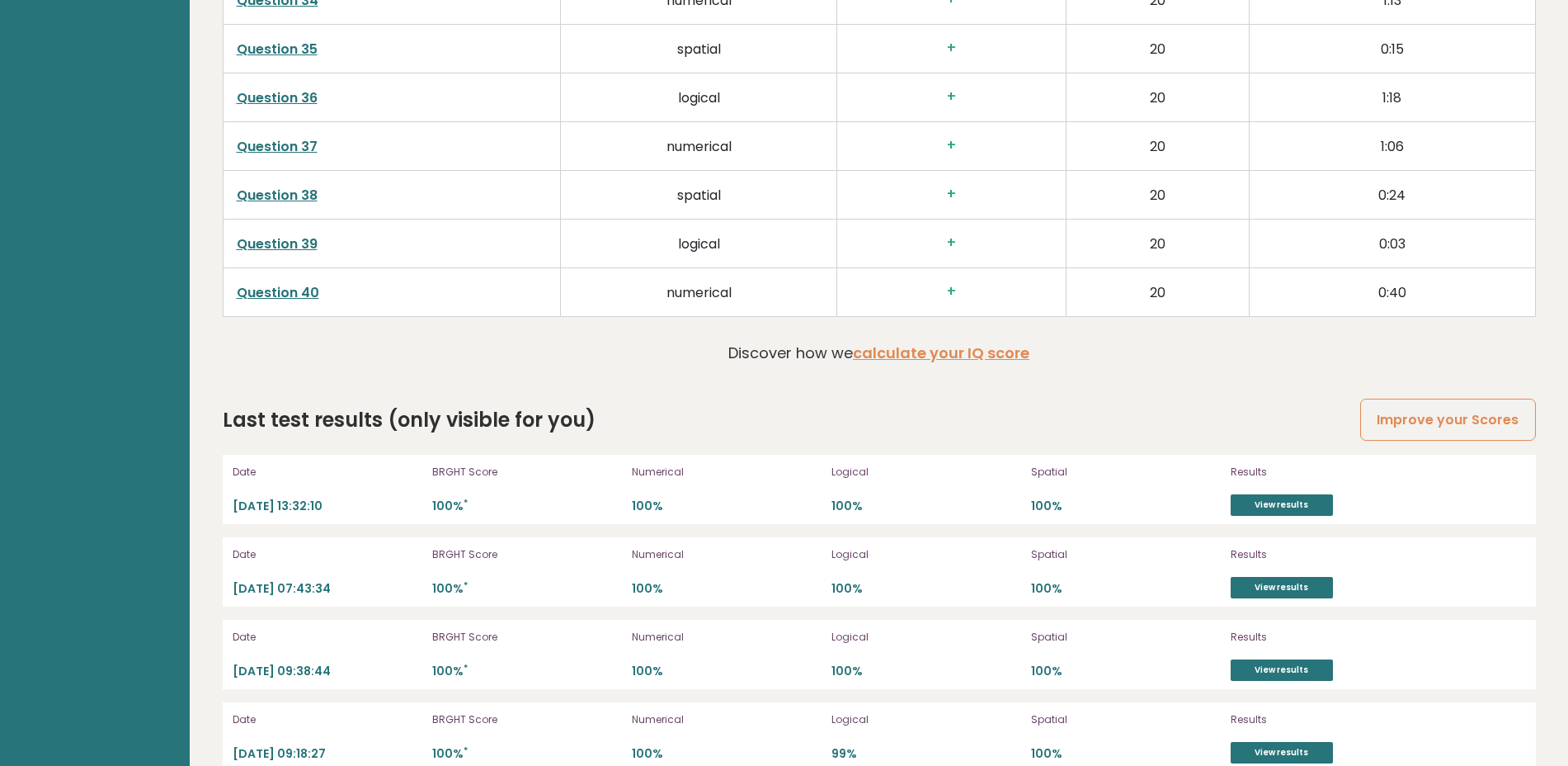
scroll to position [4537, 0]
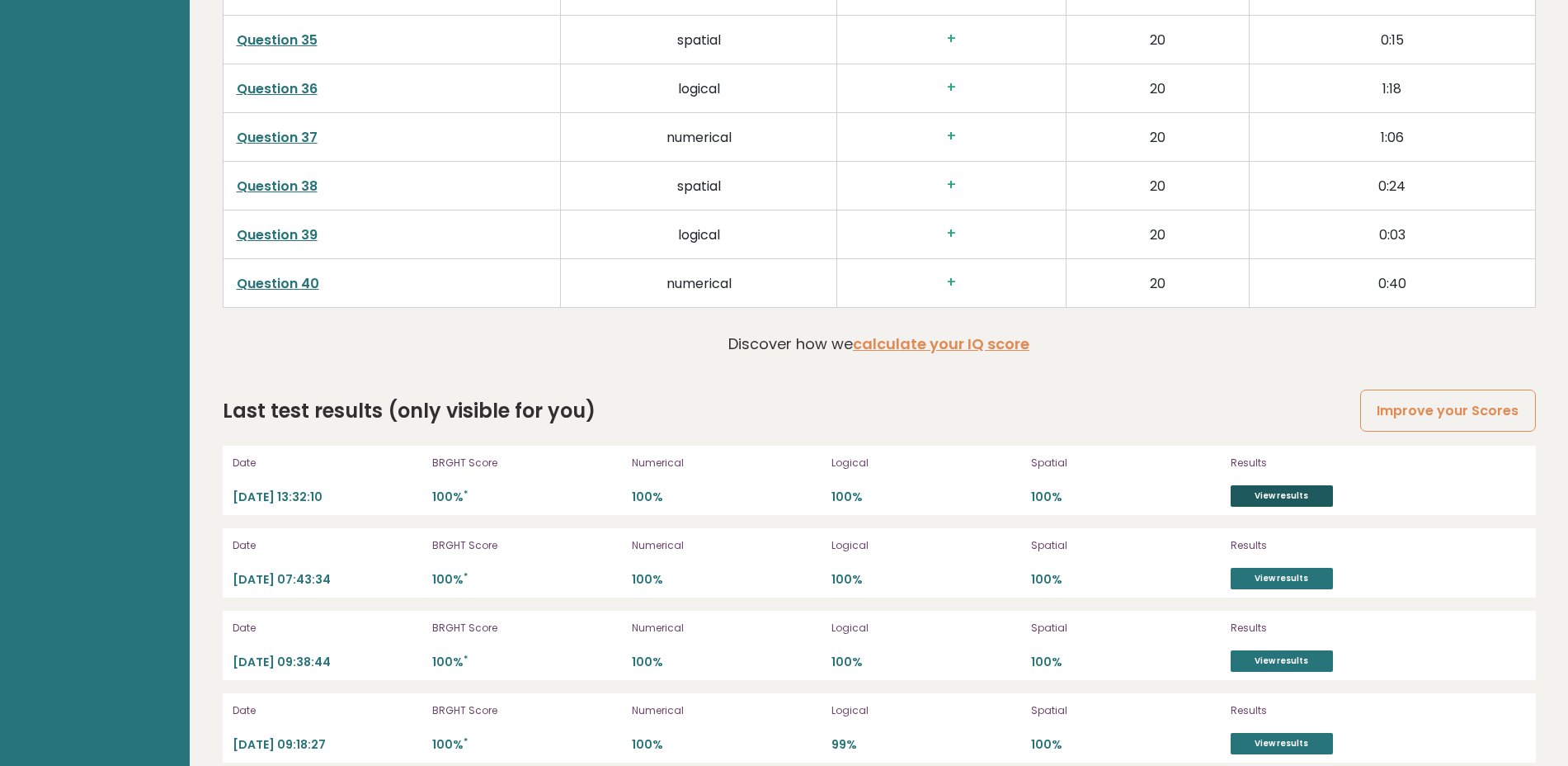
click at [1323, 485] on link "View results" at bounding box center [1282, 496] width 103 height 22
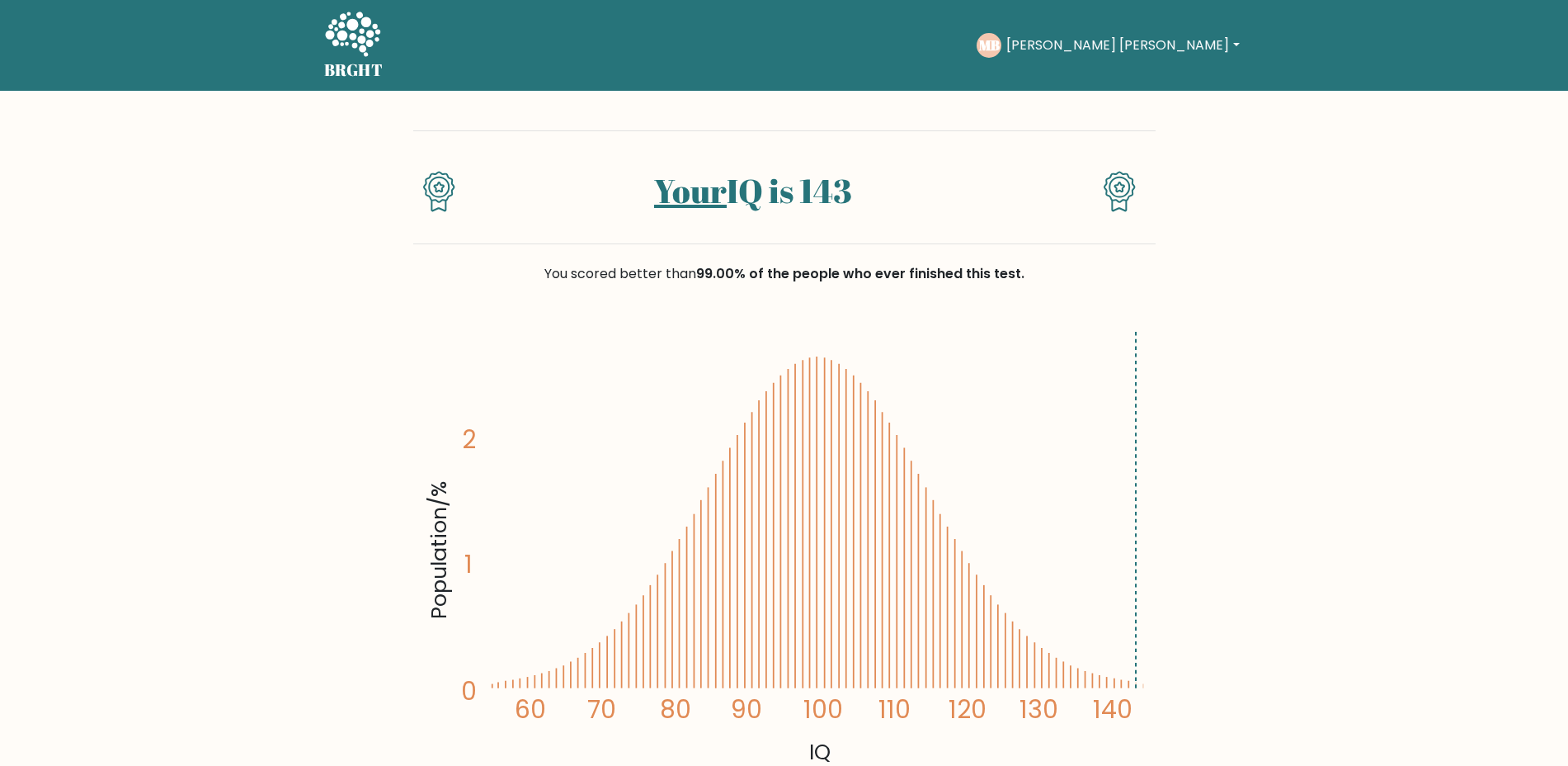
click at [359, 48] on icon at bounding box center [352, 34] width 55 height 45
